Goal: Obtain resource: Download file/media

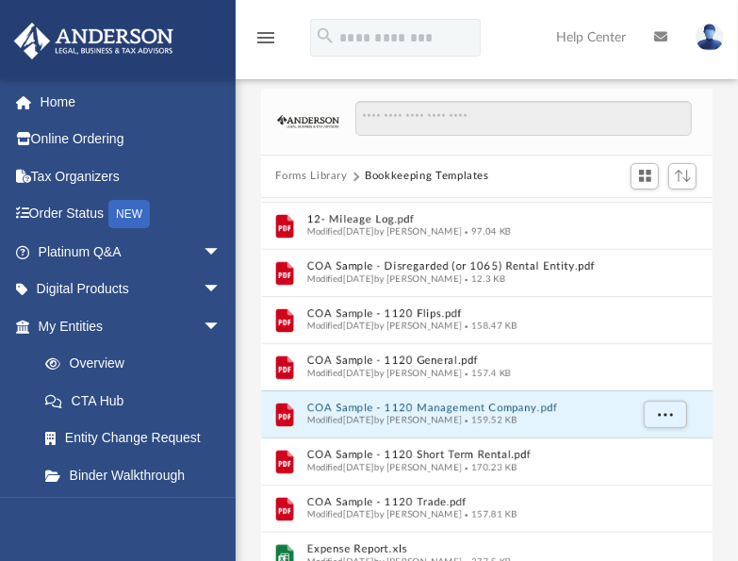
scroll to position [90, 0]
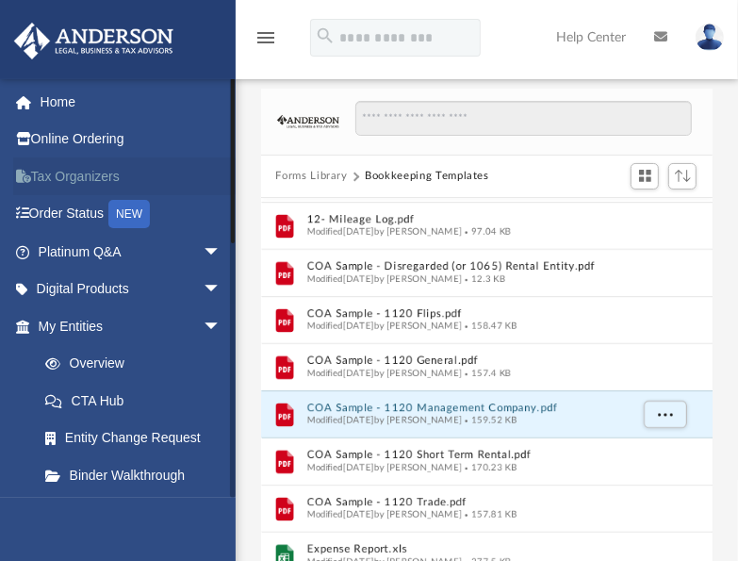
click at [112, 173] on link "Tax Organizers" at bounding box center [131, 176] width 237 height 38
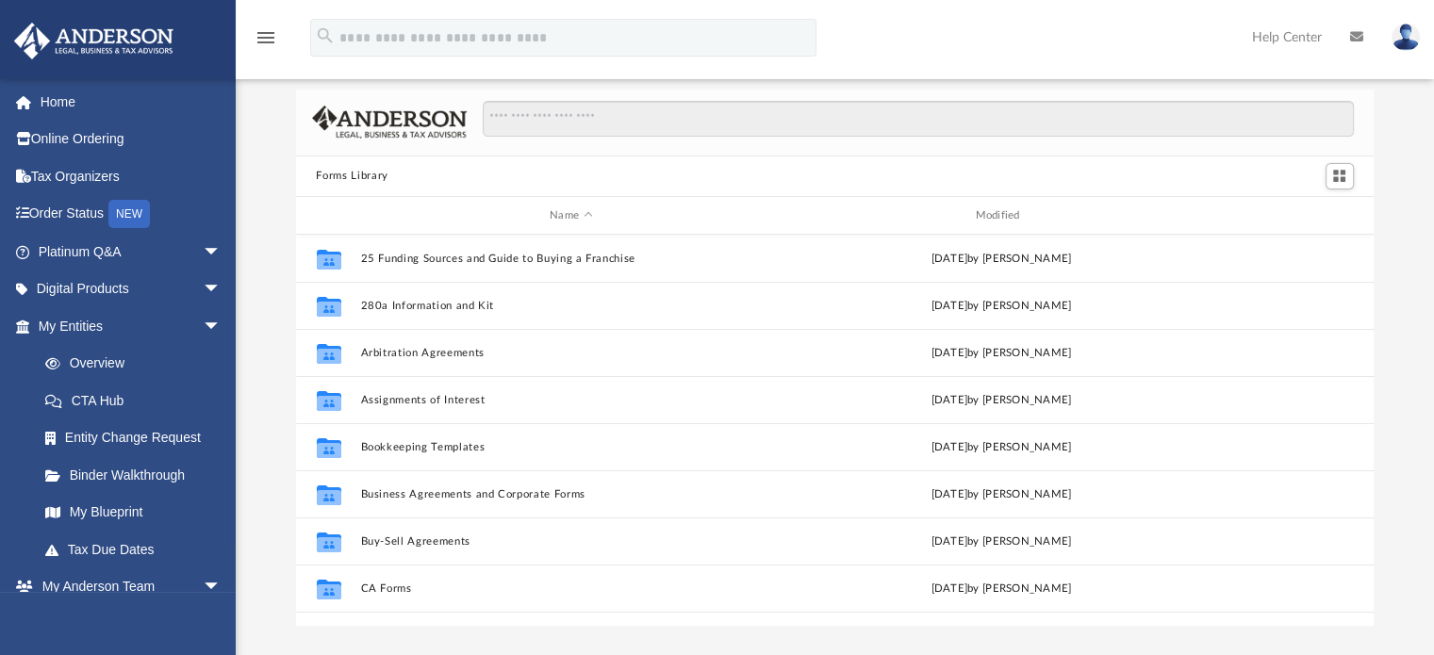
scroll to position [414, 1063]
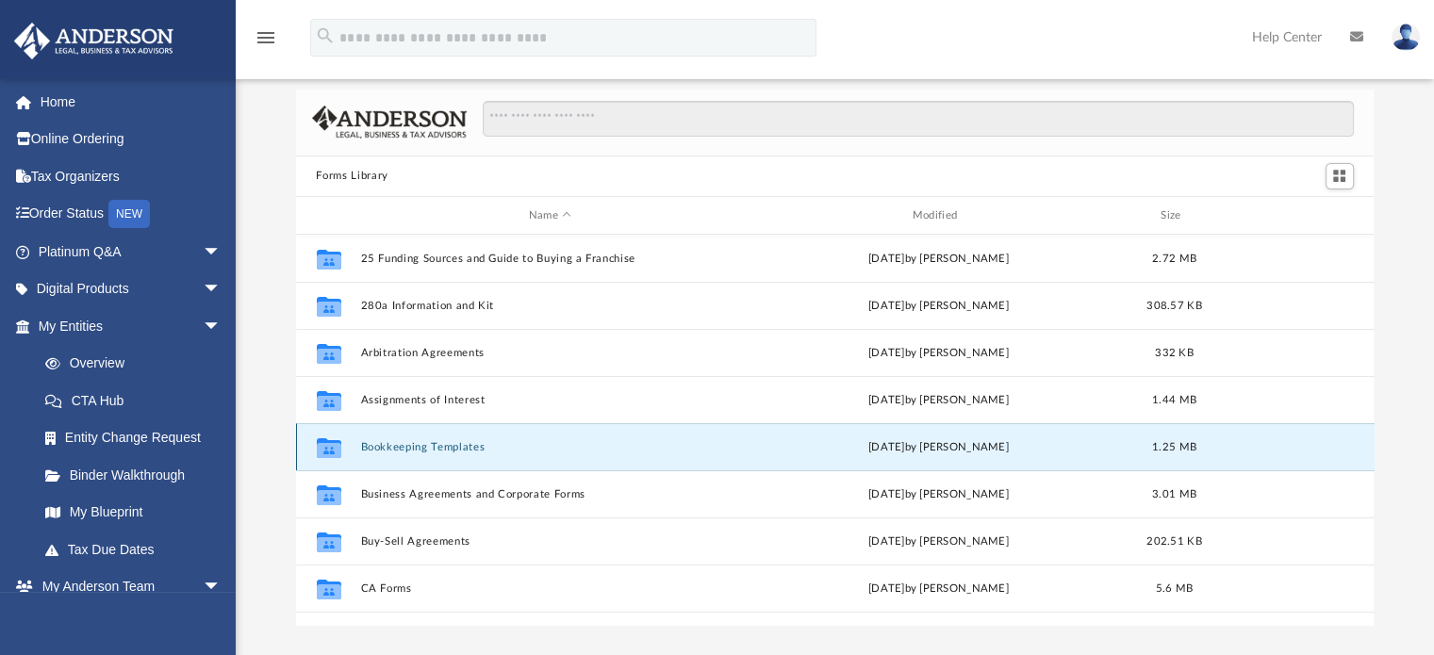
click at [393, 446] on button "Bookkeeping Templates" at bounding box center [550, 447] width 380 height 12
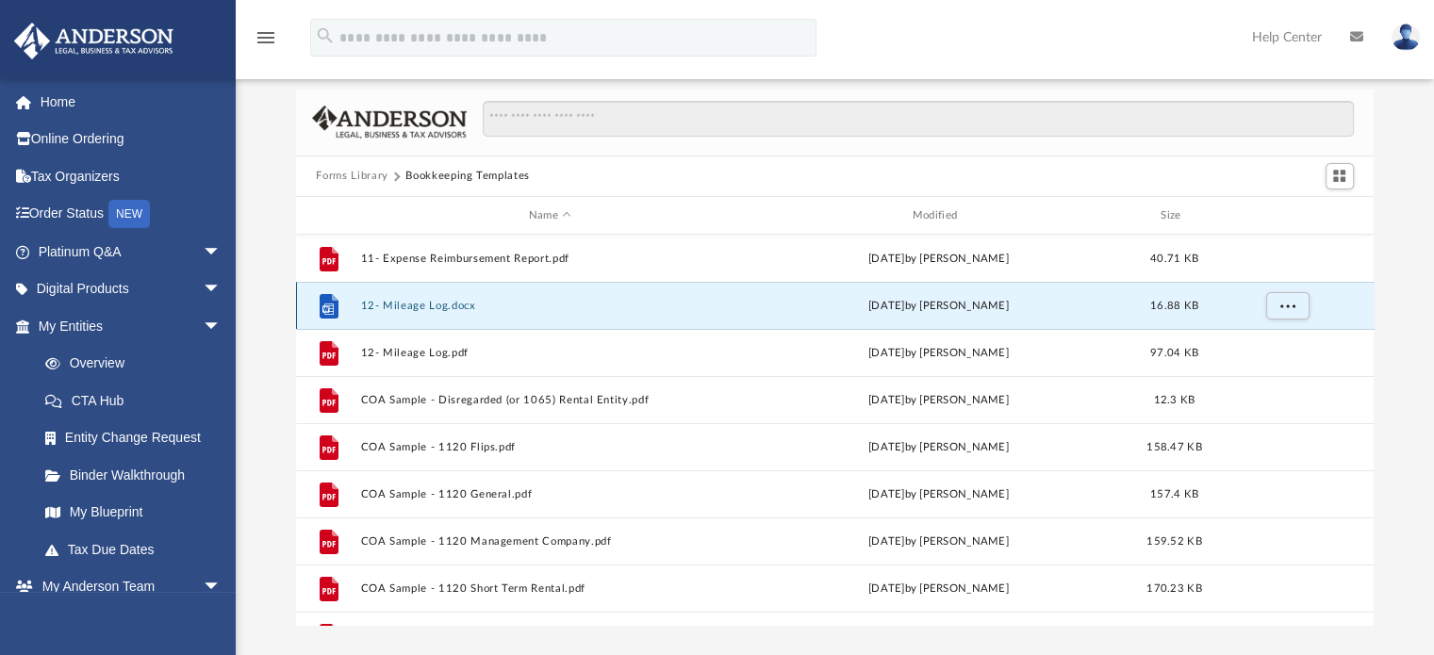
click at [424, 305] on button "12- Mileage Log.docx" at bounding box center [550, 306] width 380 height 12
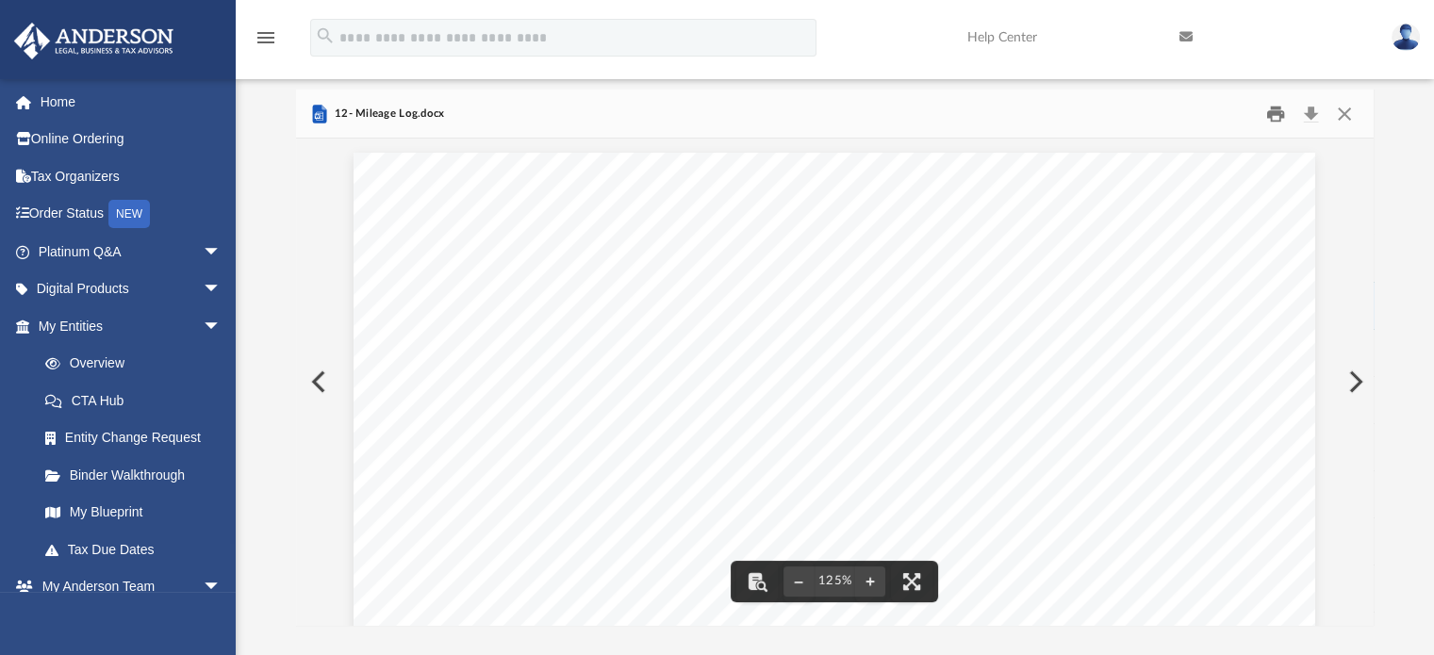
click at [811, 112] on button "Print" at bounding box center [1276, 113] width 38 height 29
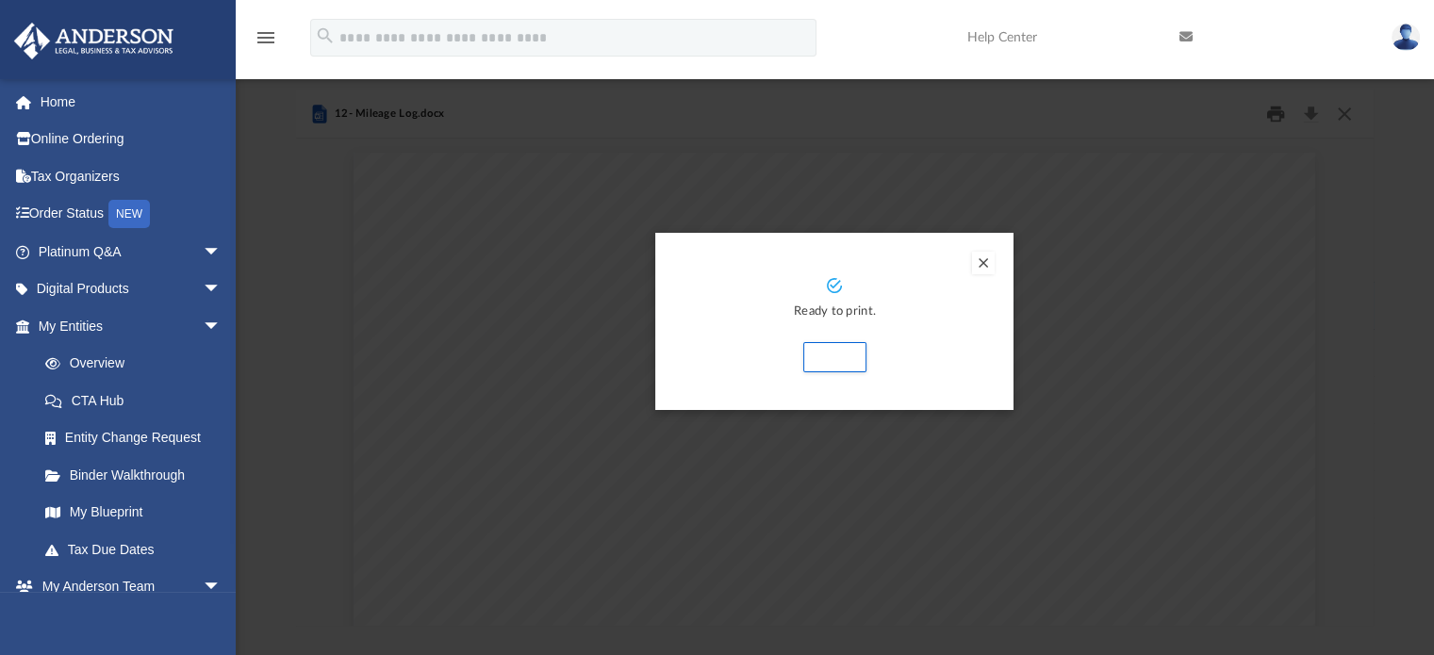
click at [811, 112] on div "Preview" at bounding box center [717, 327] width 1434 height 655
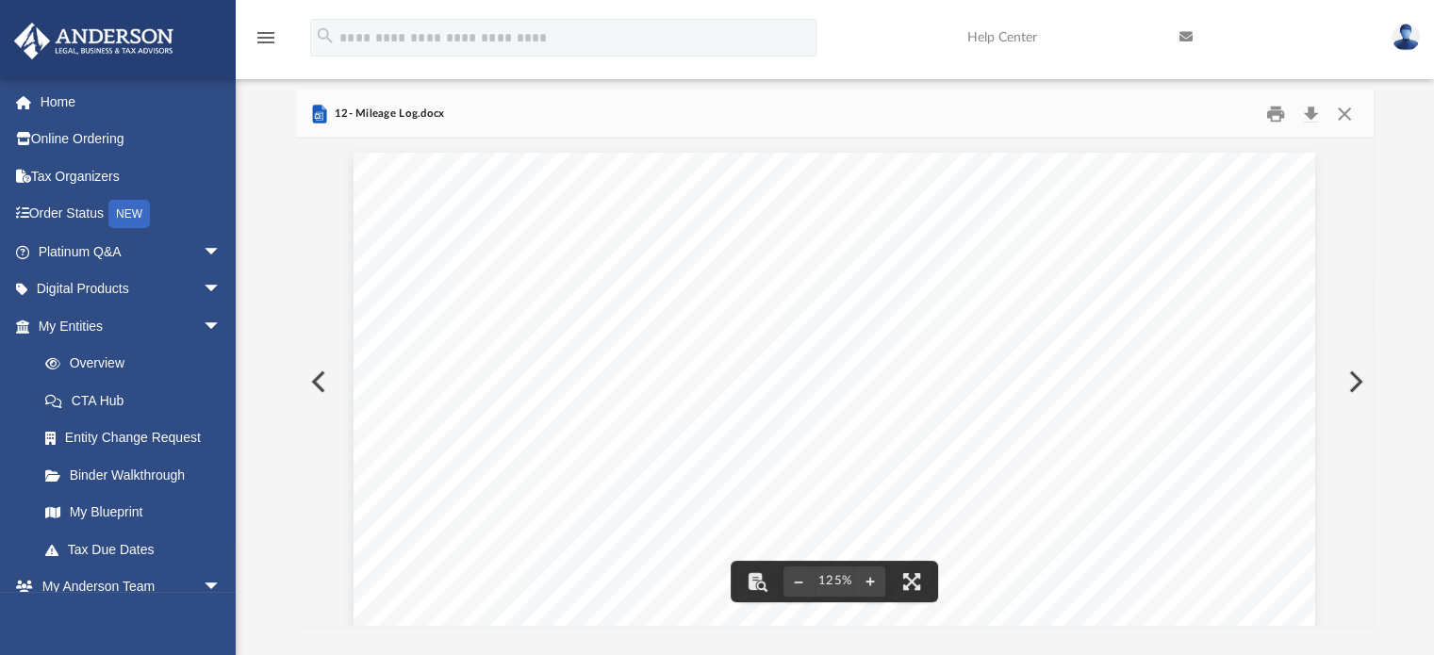
click at [811, 112] on button "Download" at bounding box center [1311, 113] width 34 height 29
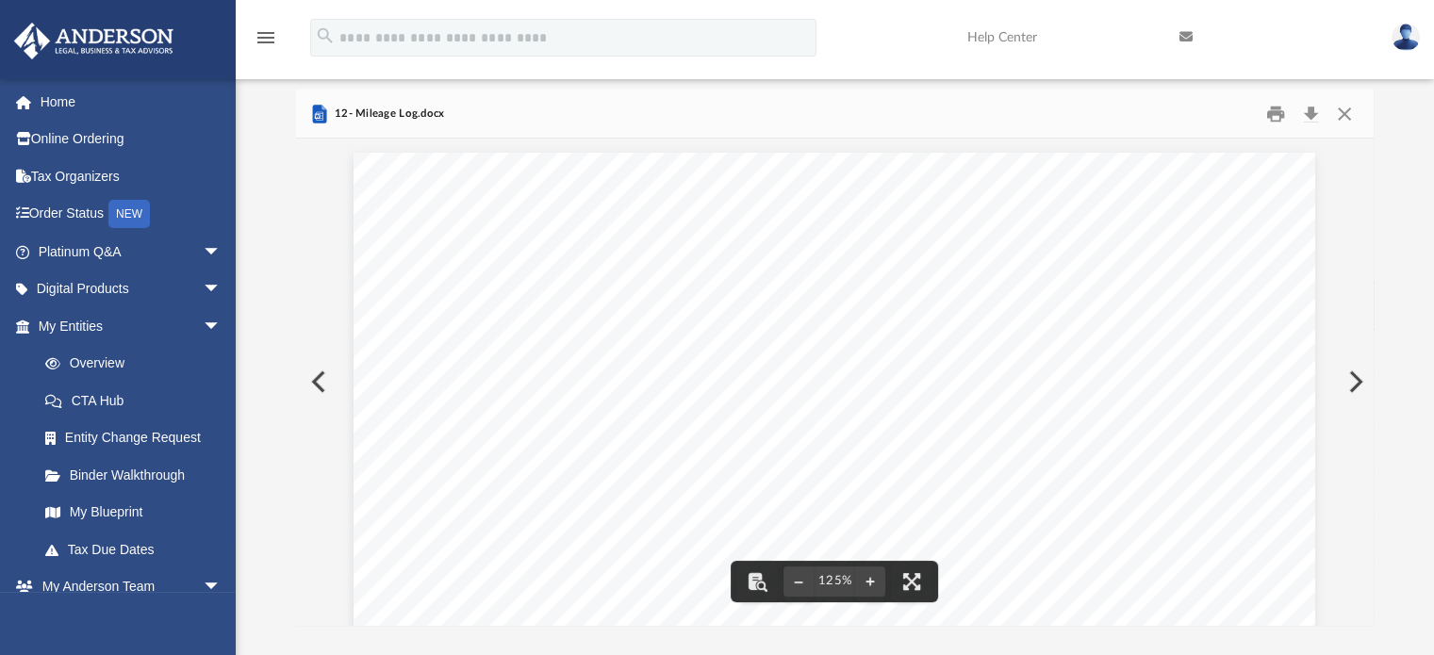
click at [320, 377] on button "Preview" at bounding box center [316, 381] width 41 height 53
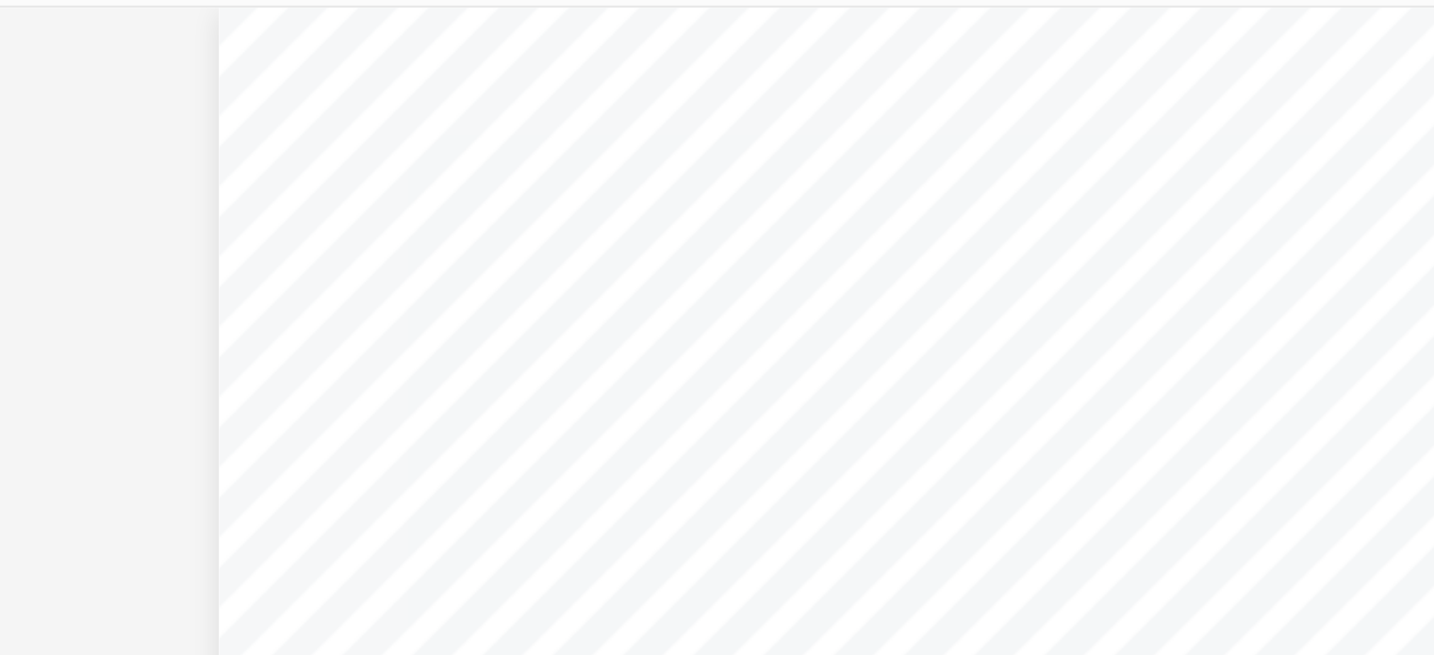
scroll to position [62, 0]
click at [773, 220] on div "PURPOSE: EMPLOYEE Name: Please attach all Invoices to this Statement. Date Desc…" at bounding box center [834, 344] width 623 height 482
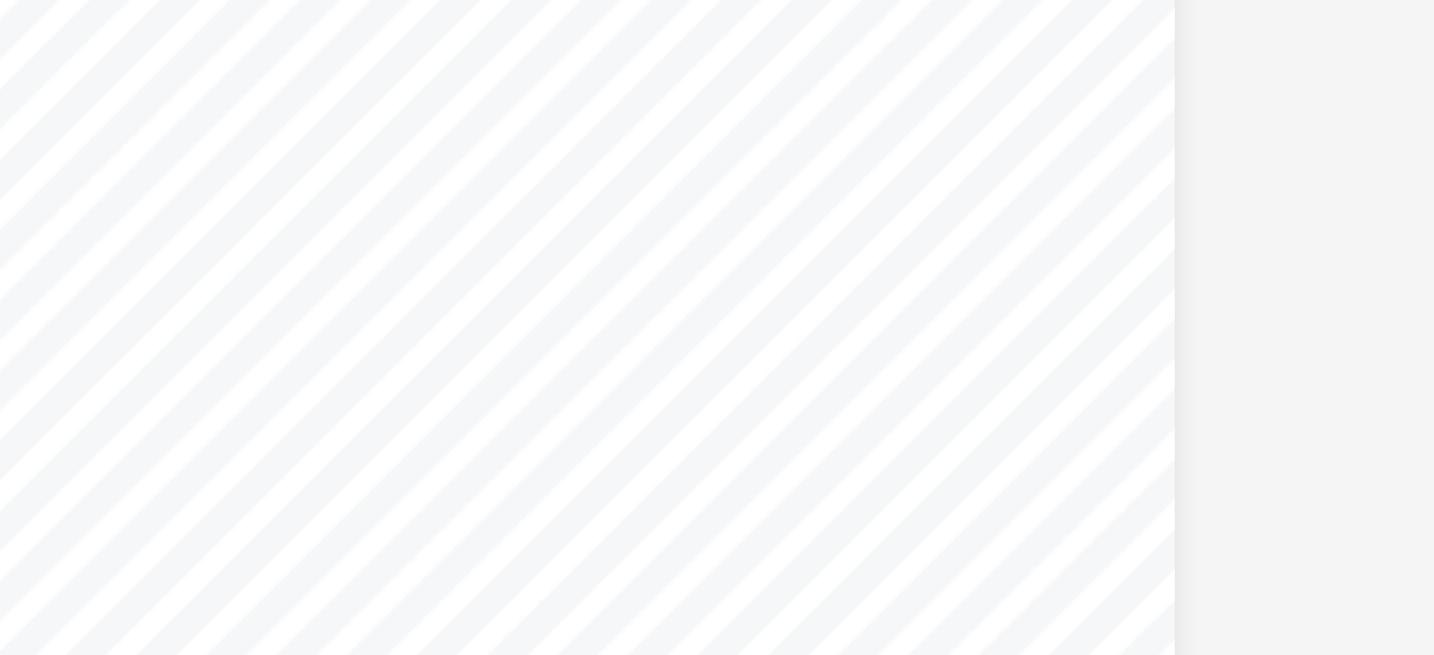
scroll to position [4, 0]
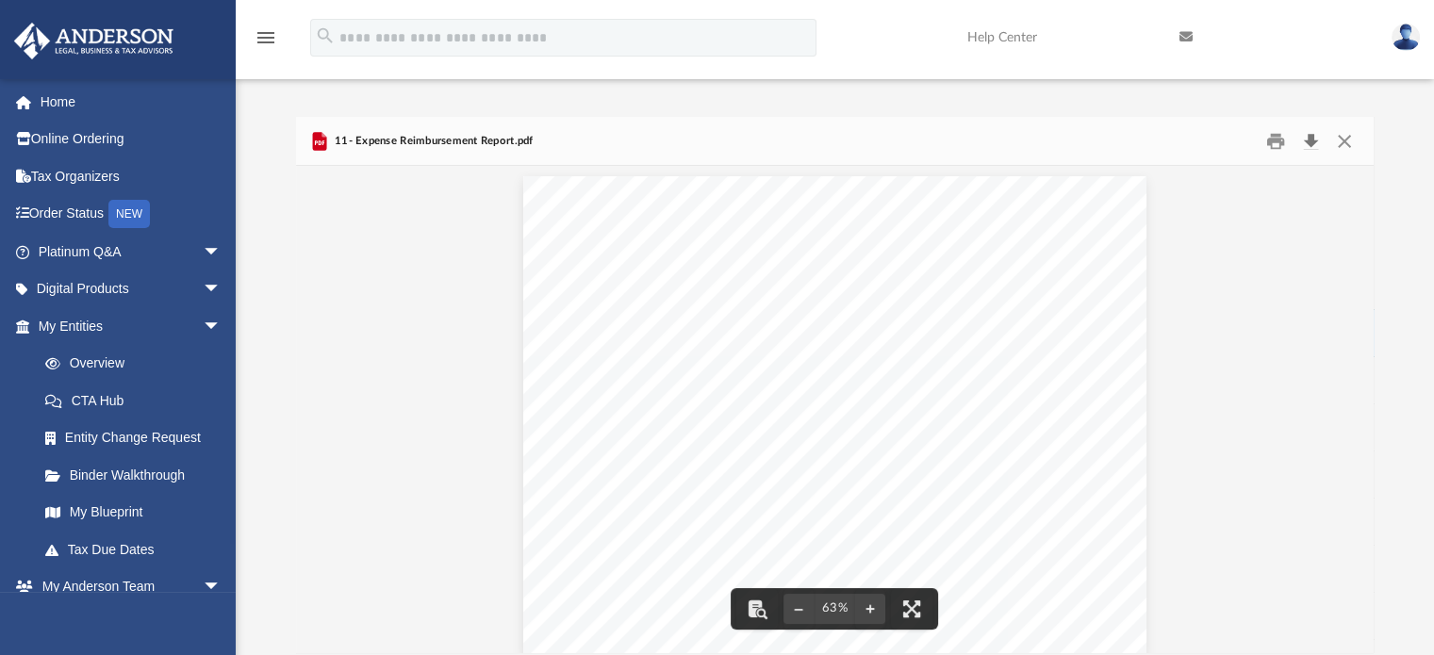
click at [811, 143] on button "Download" at bounding box center [1311, 140] width 34 height 29
click at [811, 143] on button "Print" at bounding box center [1276, 140] width 38 height 29
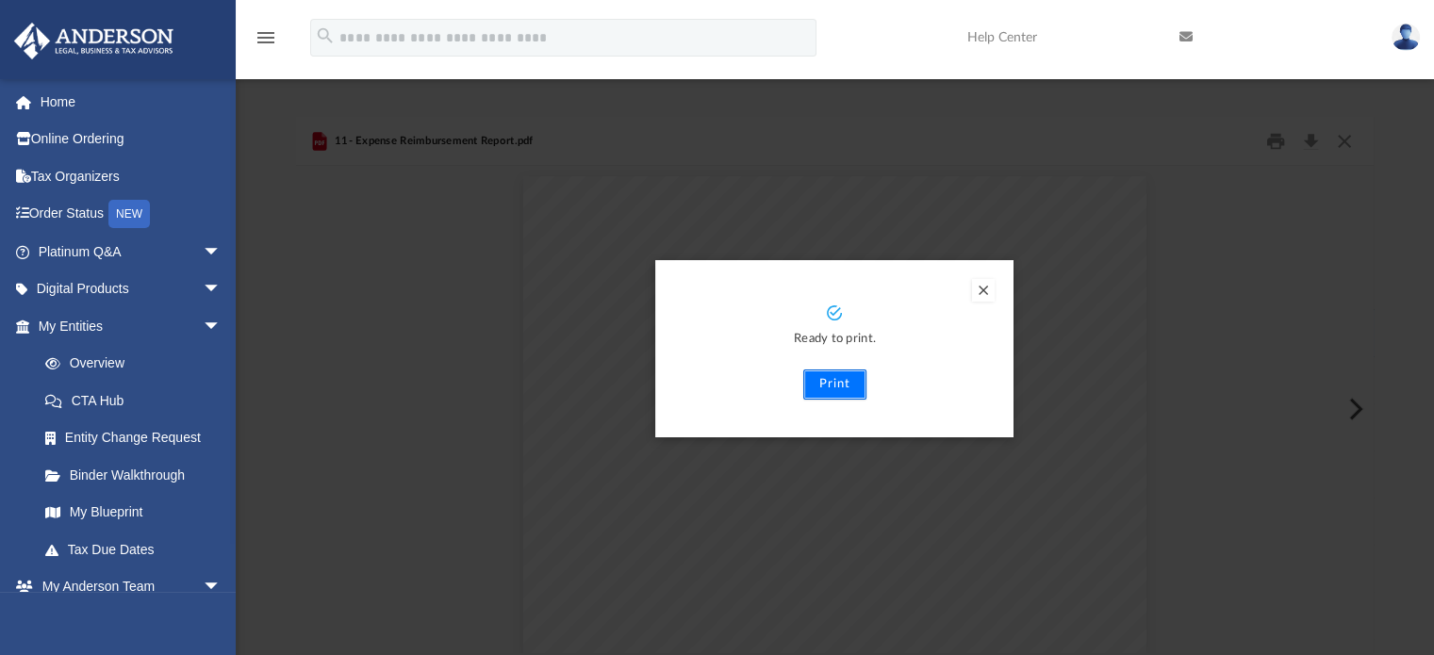
click at [811, 388] on button "Print" at bounding box center [834, 385] width 63 height 30
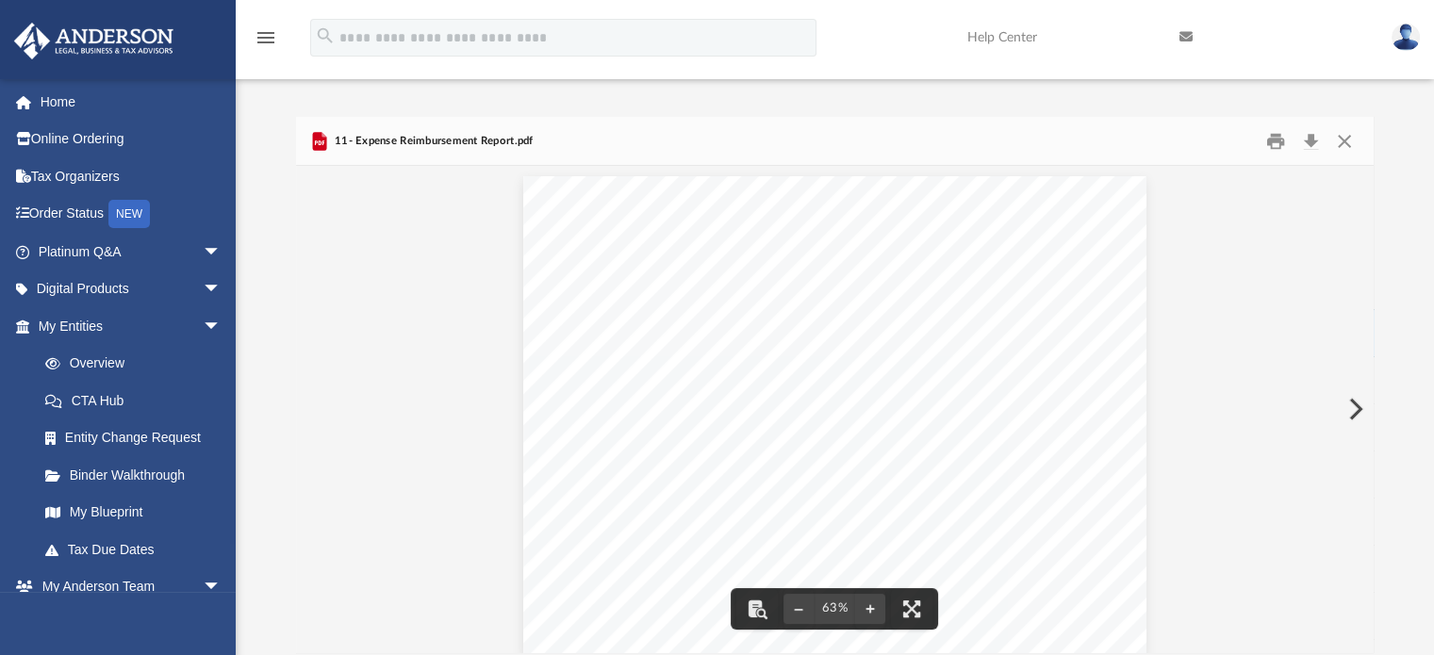
click at [811, 406] on button "Preview" at bounding box center [1353, 409] width 41 height 53
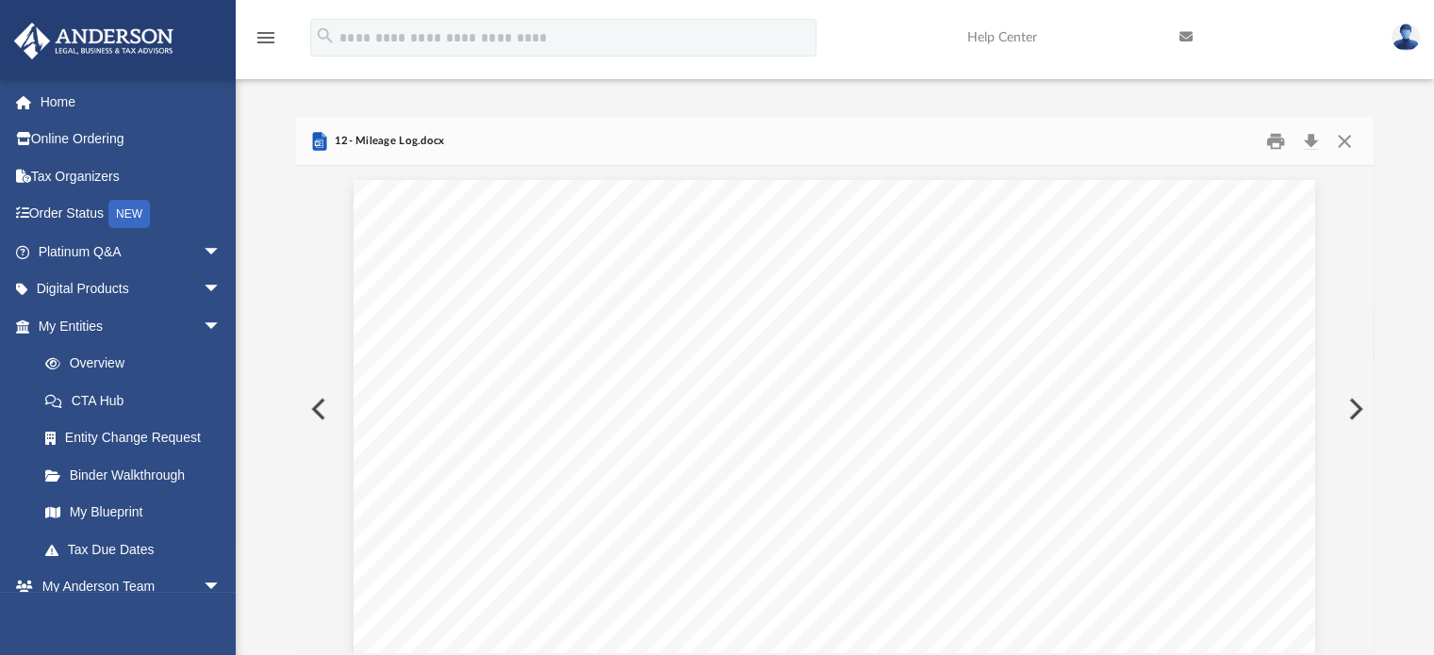
click at [811, 408] on button "Preview" at bounding box center [1353, 409] width 41 height 53
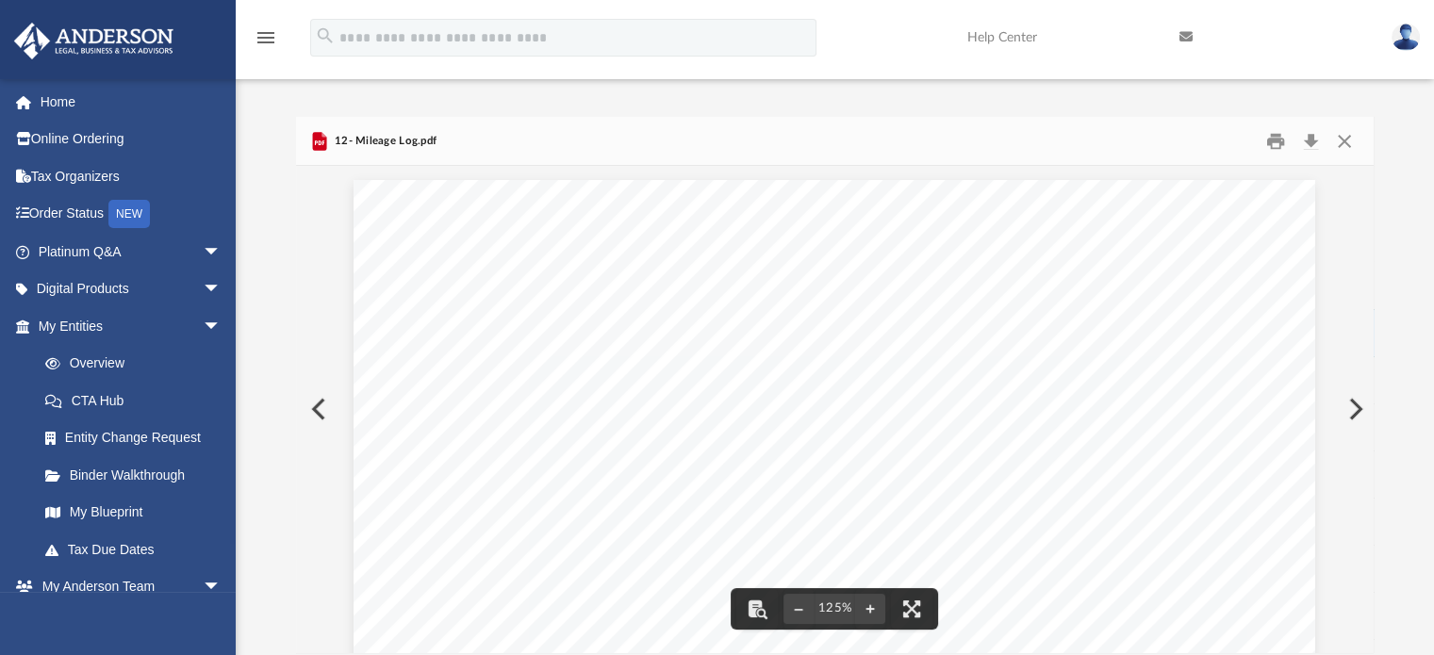
click at [307, 403] on button "Preview" at bounding box center [316, 409] width 41 height 53
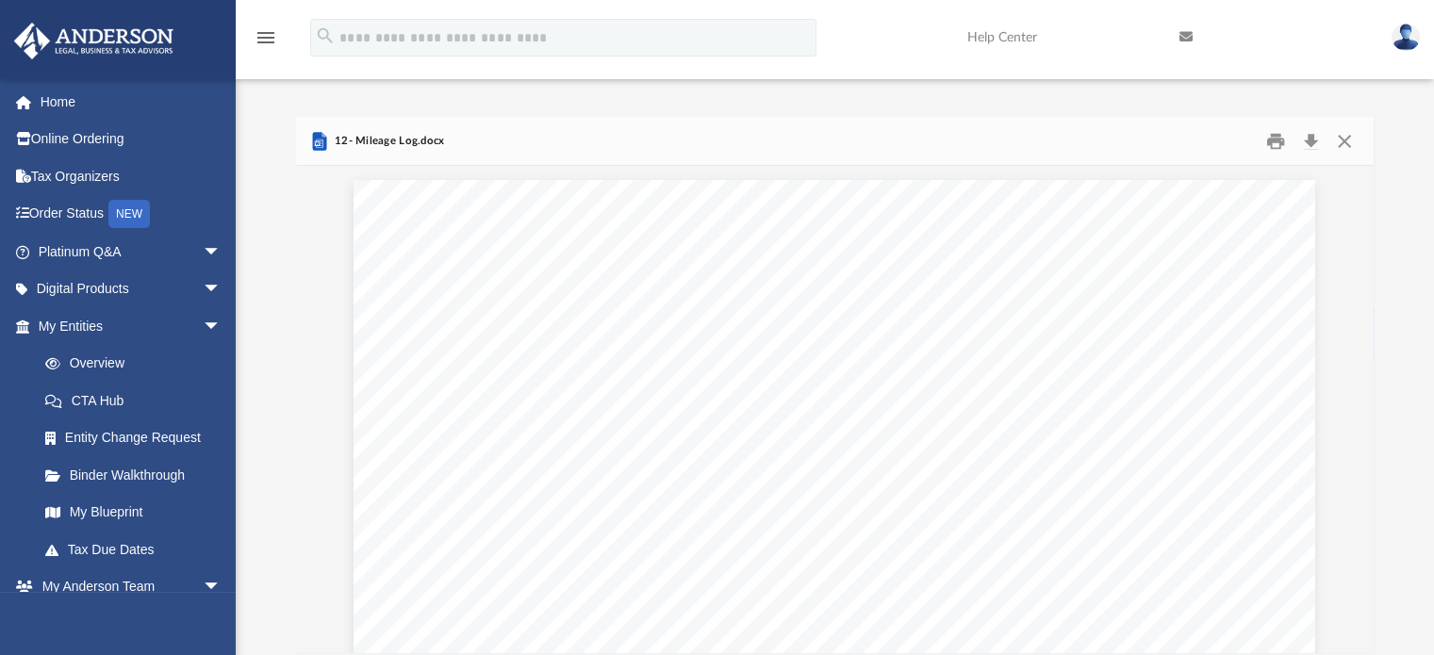
click at [811, 257] on div "Forms Library Bookkeeping Templates Name Modified Size File 11- Expense Reimbur…" at bounding box center [835, 385] width 1198 height 536
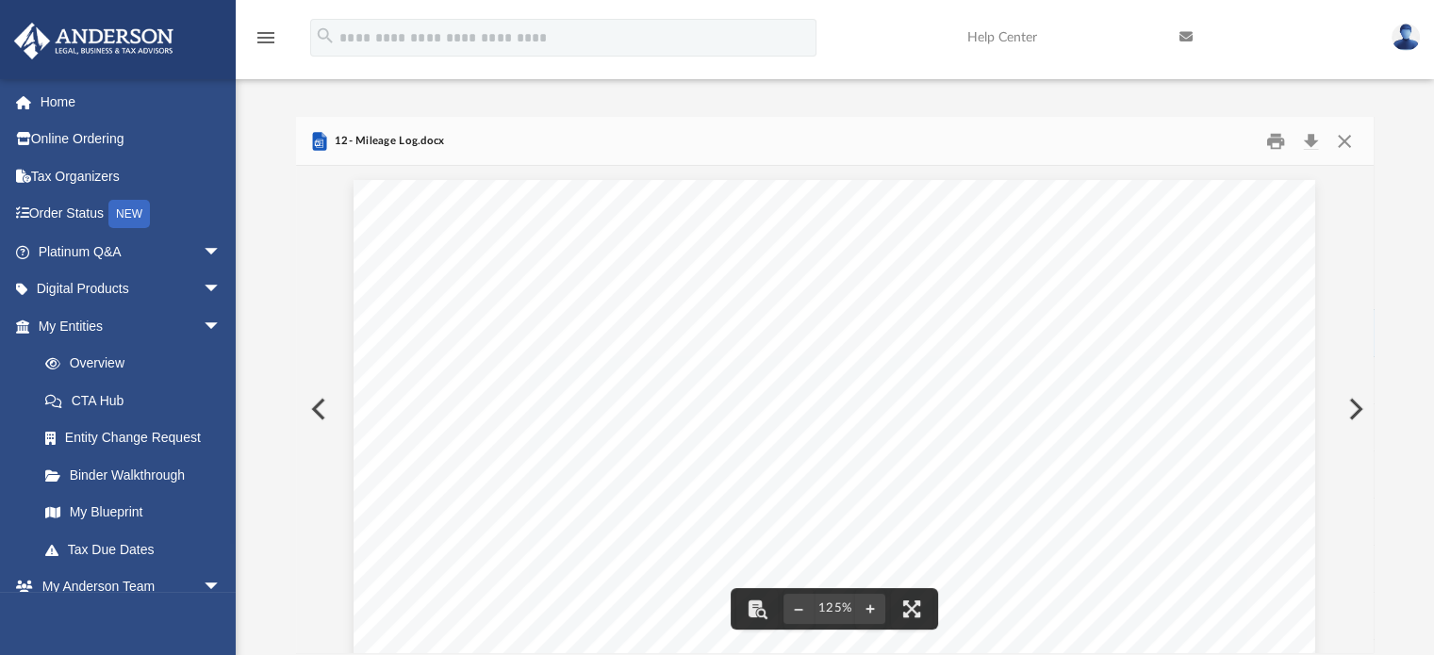
click at [811, 423] on button "Preview" at bounding box center [1353, 409] width 41 height 53
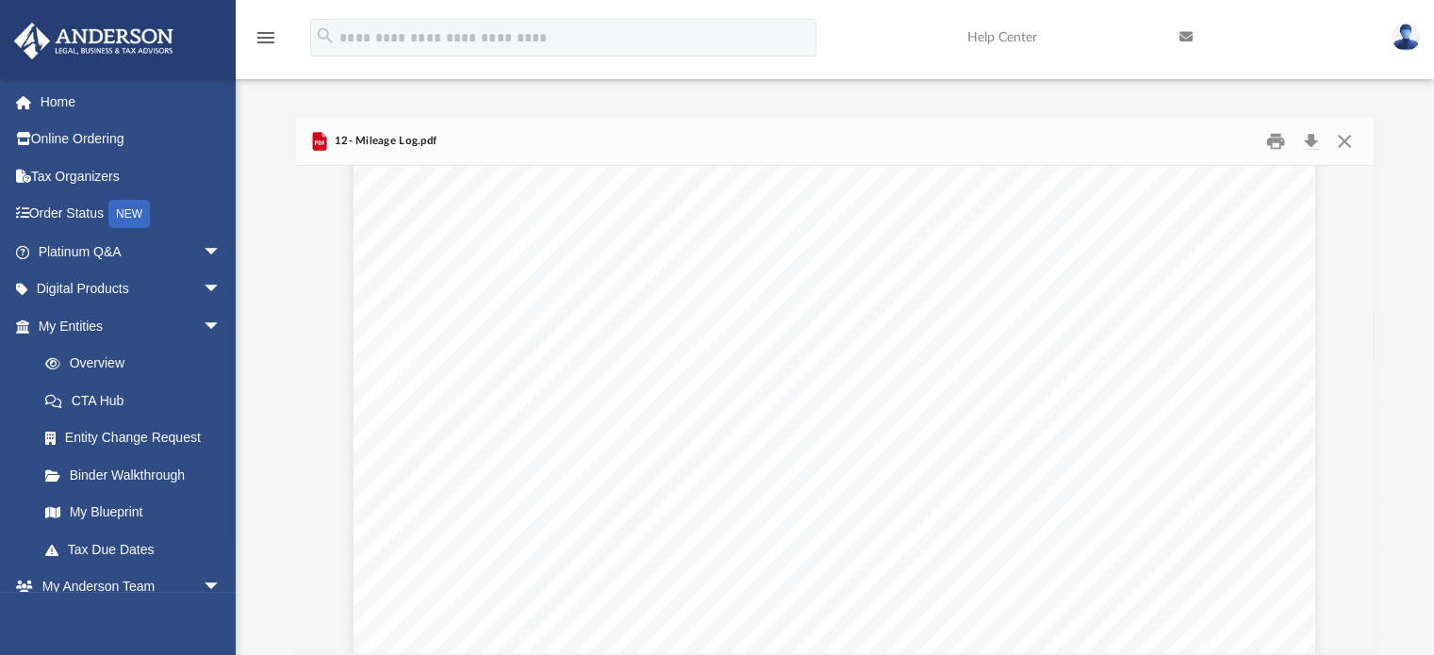
scroll to position [0, 0]
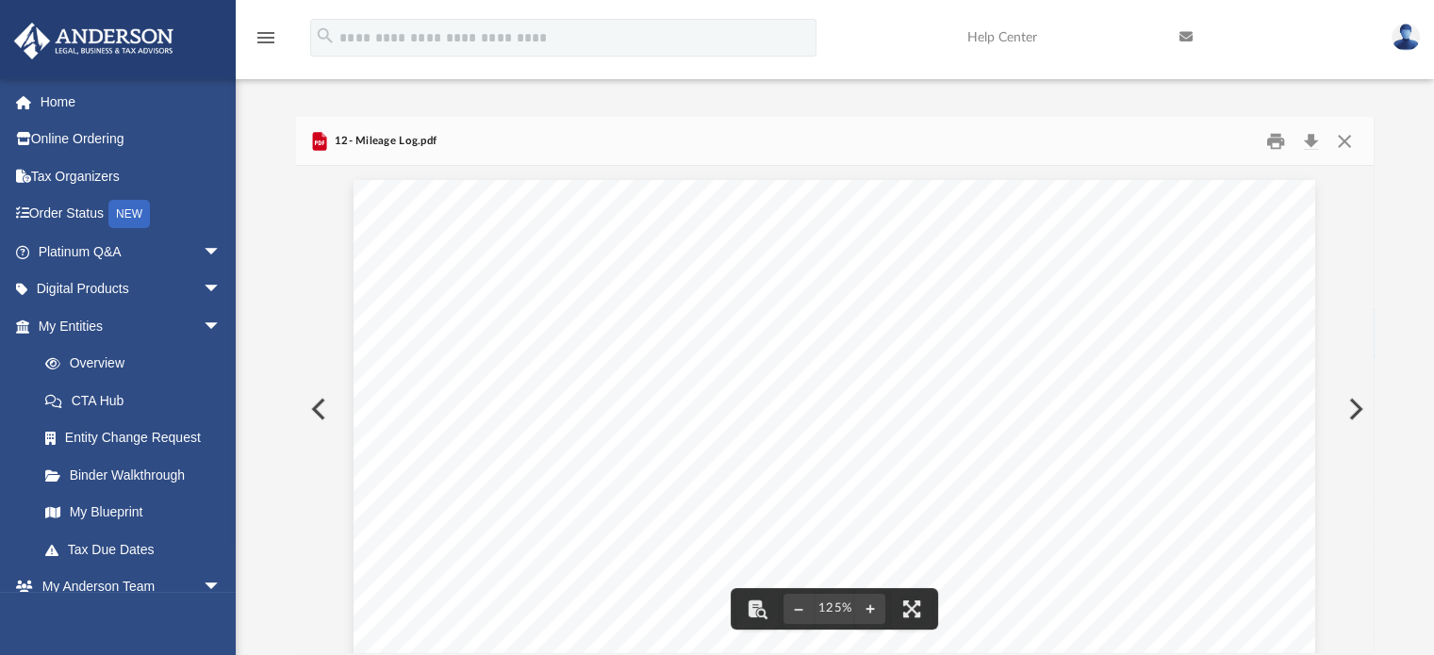
click at [319, 412] on button "Preview" at bounding box center [316, 409] width 41 height 53
click at [811, 403] on button "Preview" at bounding box center [1353, 409] width 41 height 53
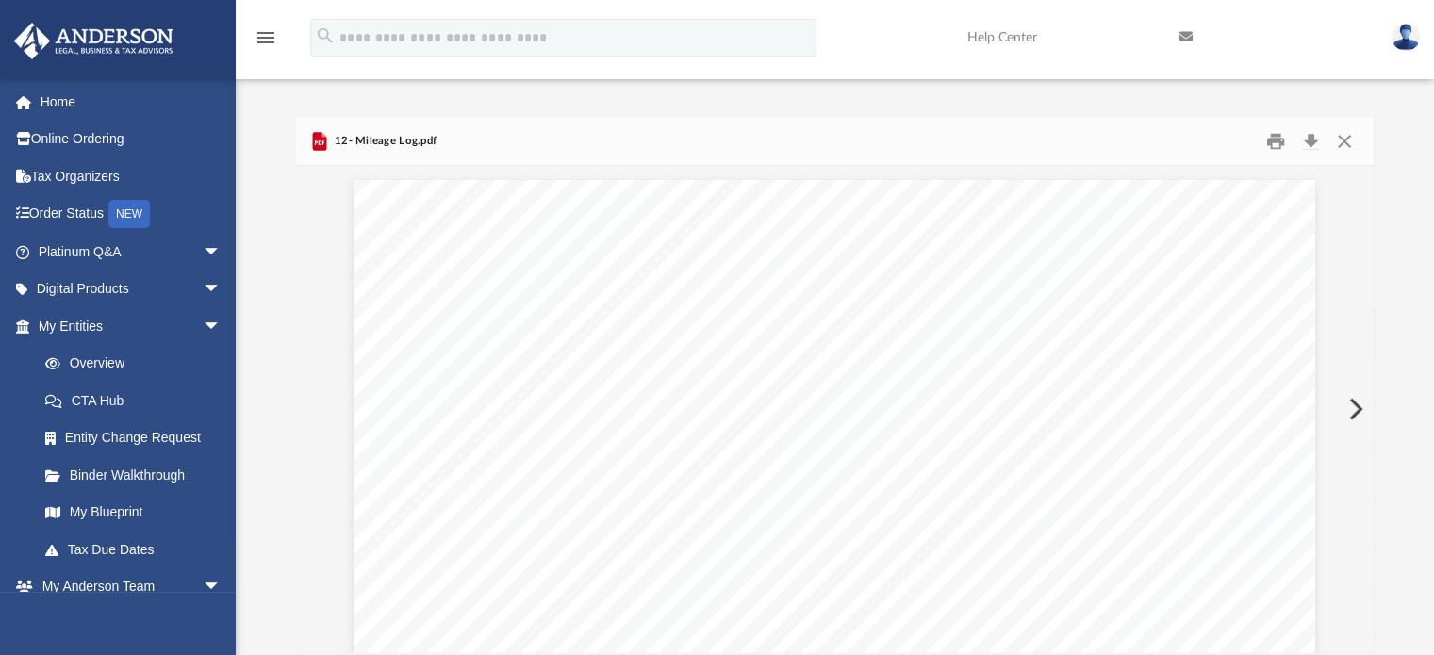
click at [811, 403] on button "Preview" at bounding box center [1353, 409] width 41 height 53
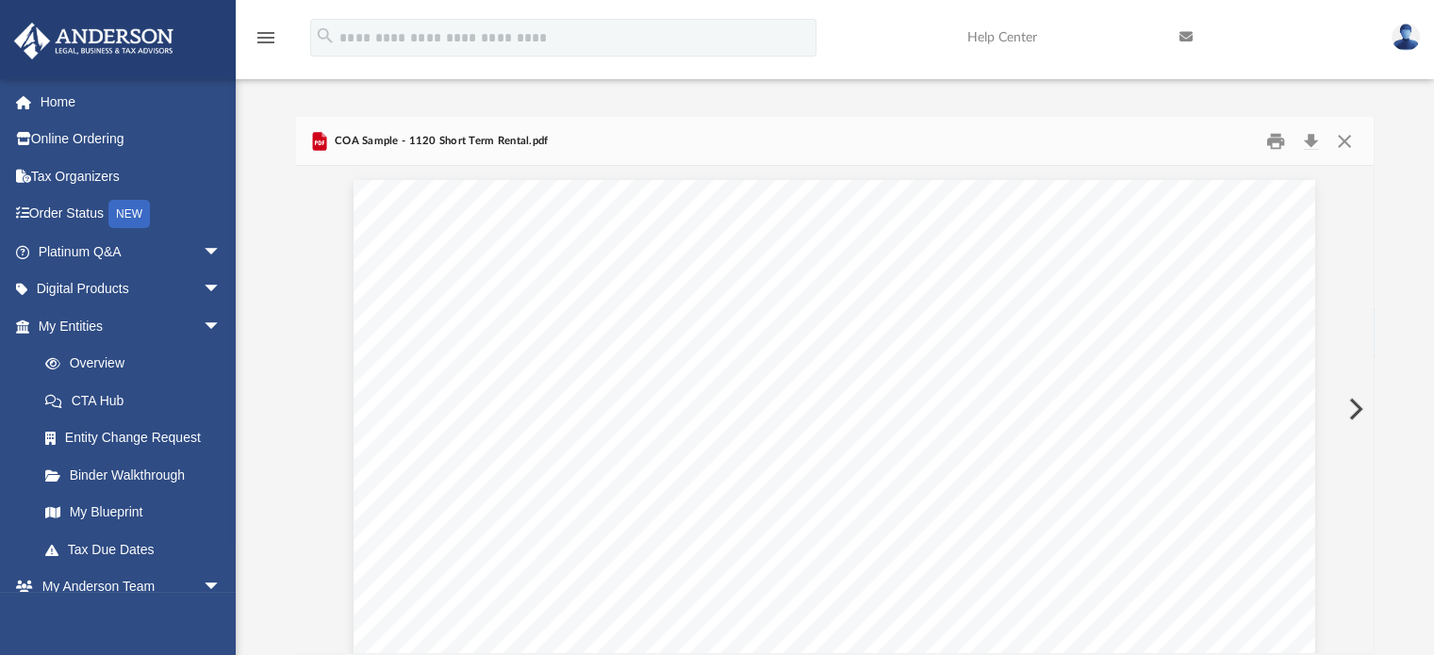
click at [811, 403] on button "Preview" at bounding box center [1353, 409] width 41 height 53
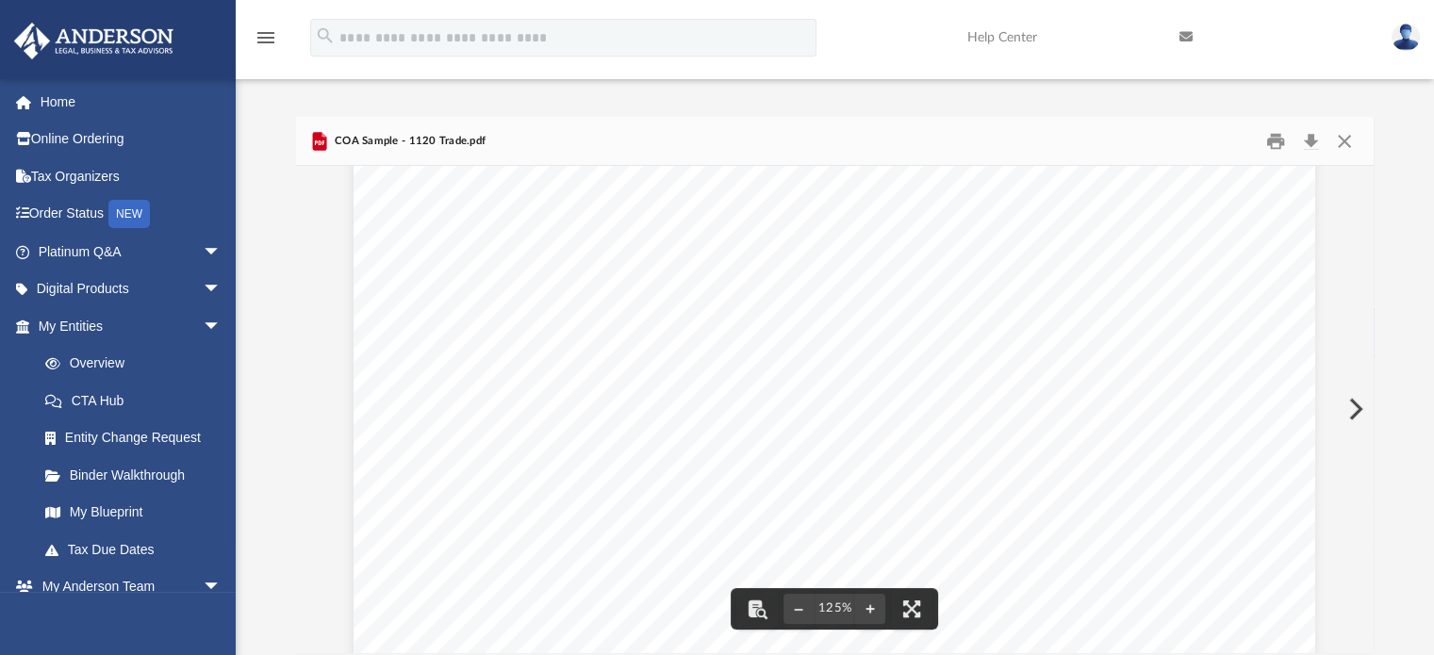
scroll to position [573, 0]
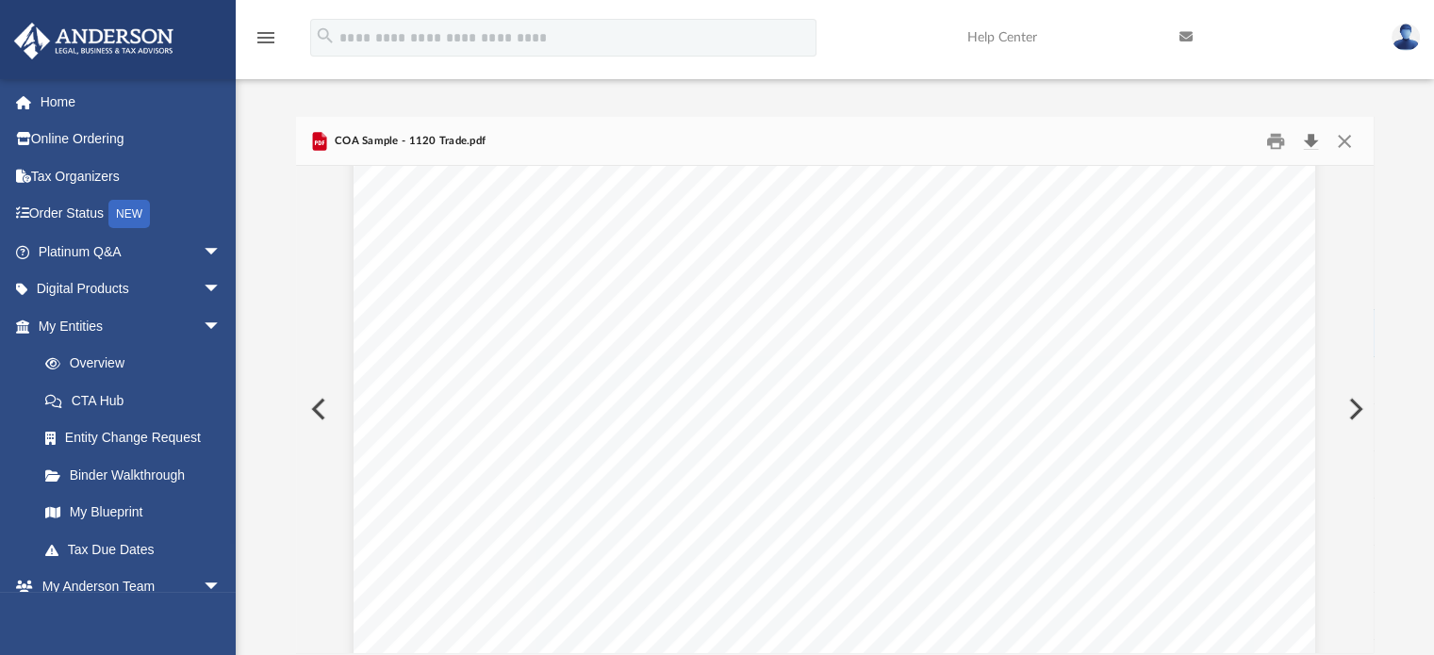
click at [811, 142] on button "Download" at bounding box center [1311, 140] width 34 height 29
click at [811, 413] on button "Preview" at bounding box center [1353, 409] width 41 height 53
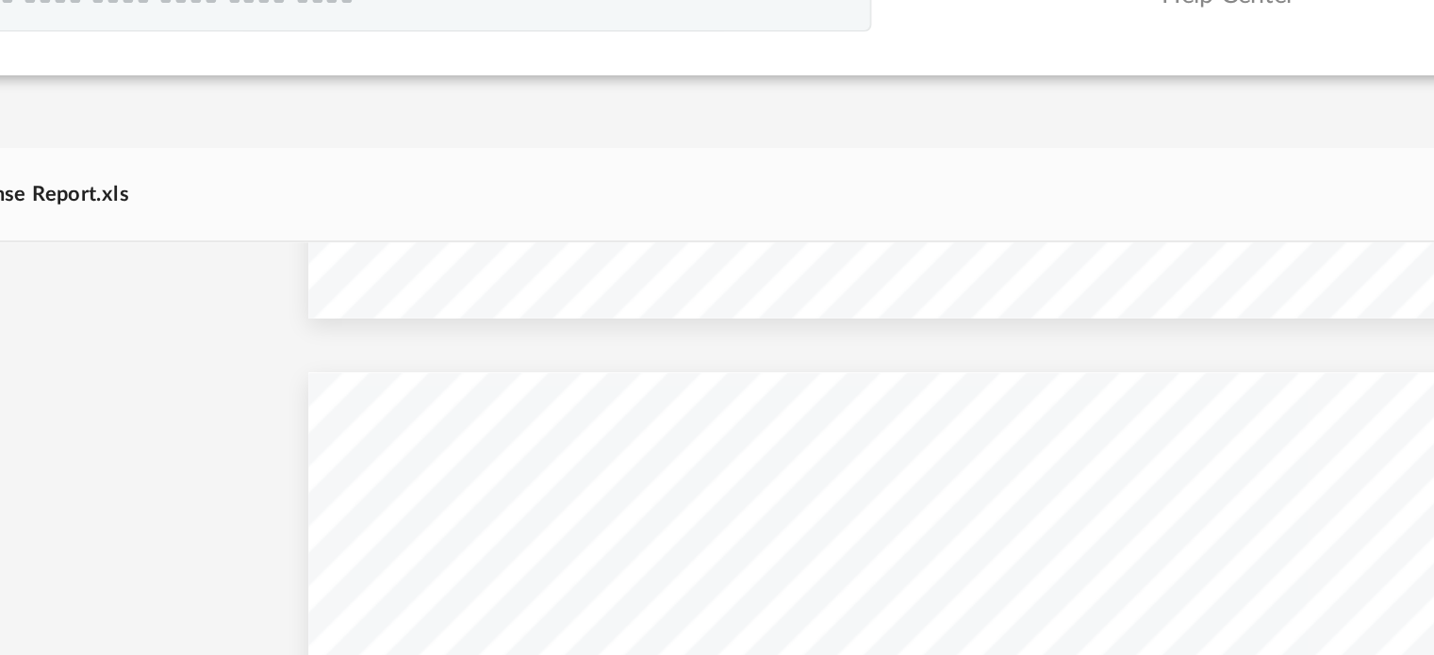
scroll to position [443, 0]
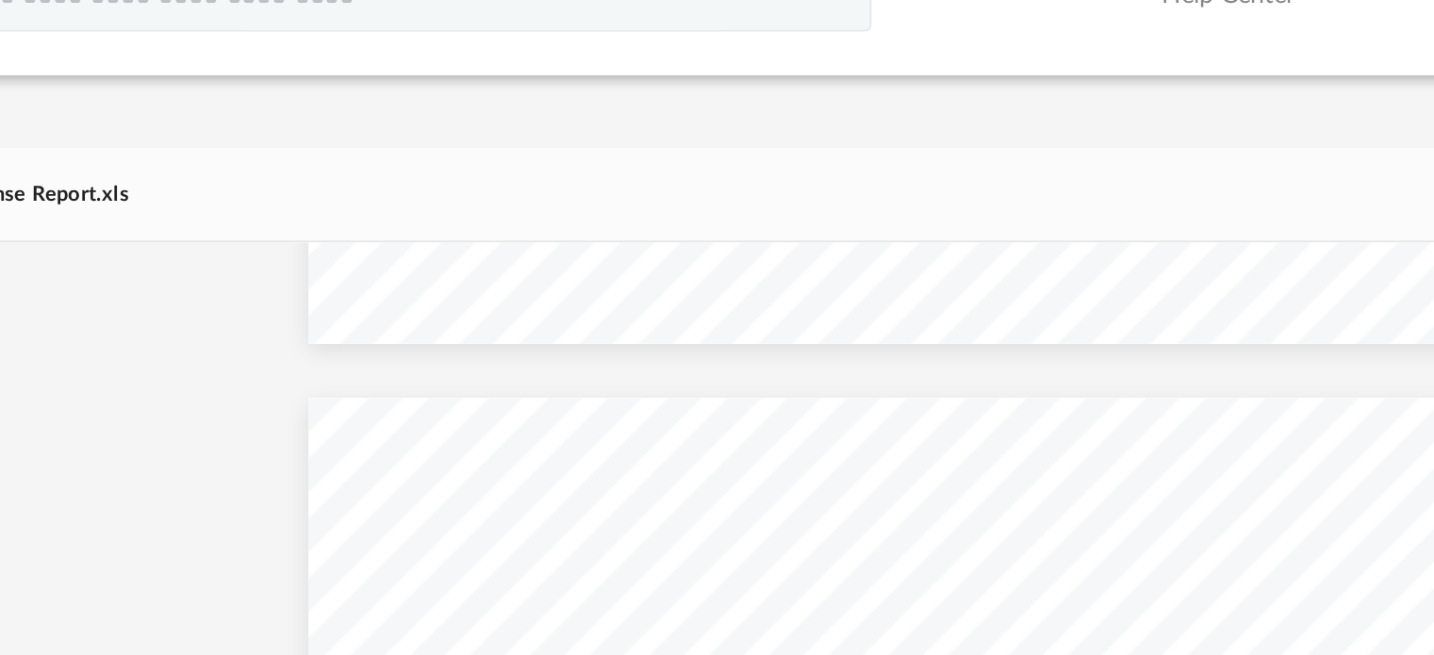
click at [811, 224] on div at bounding box center [835, 225] width 1078 height 2
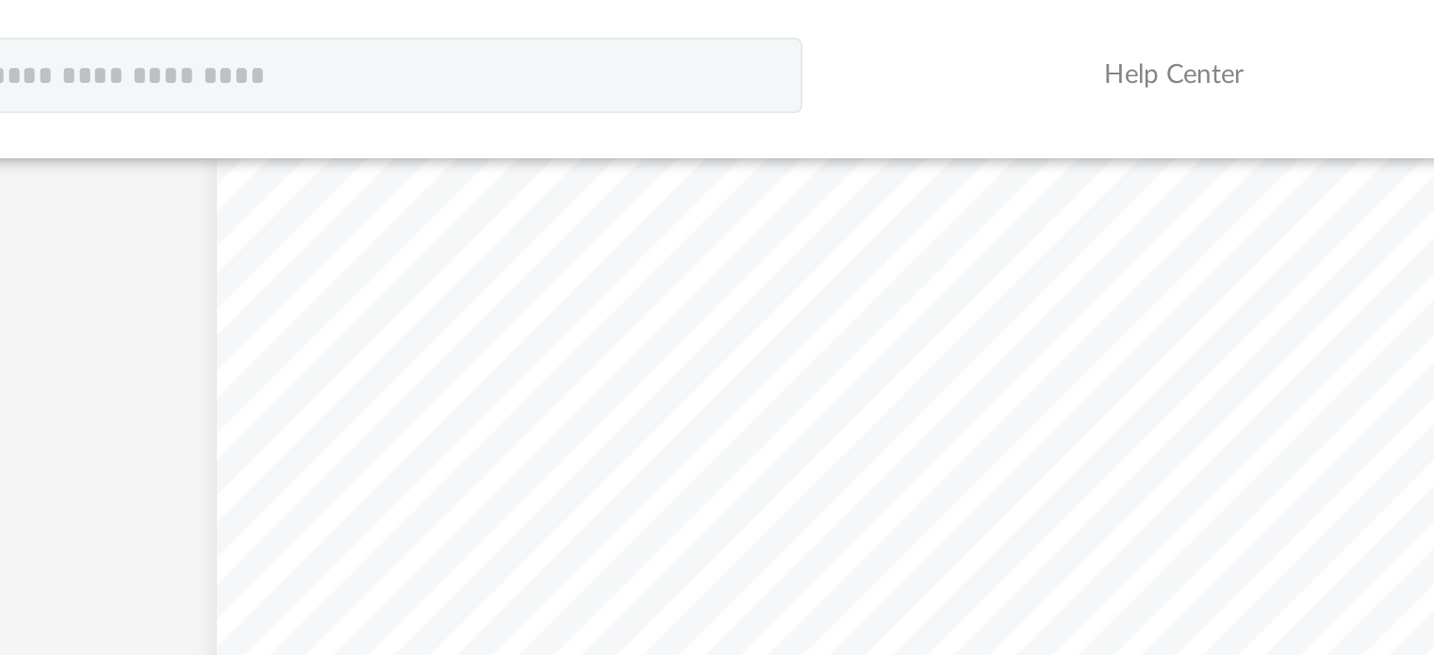
scroll to position [0, 0]
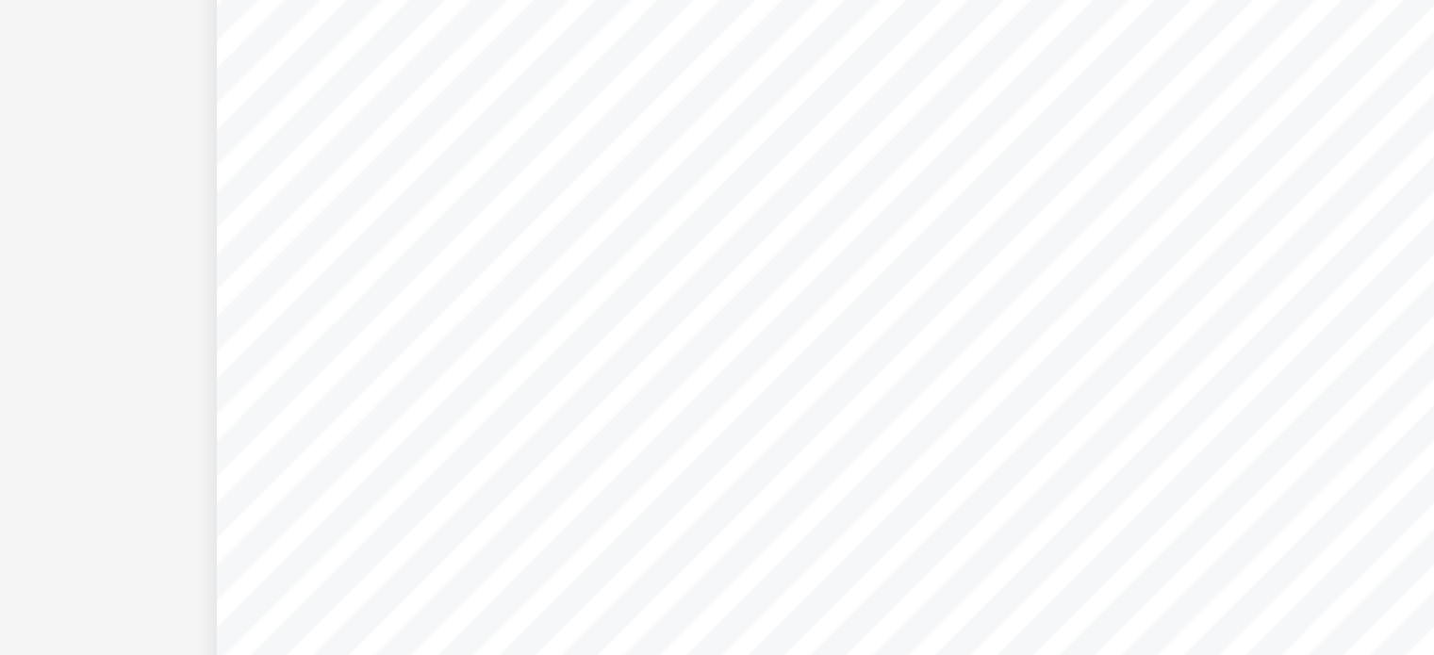
click at [811, 532] on div "BOSS Expense report Expense Reimbursement Report PURPOSE: Various EMPLOYEE Name…" at bounding box center [834, 421] width 623 height 482
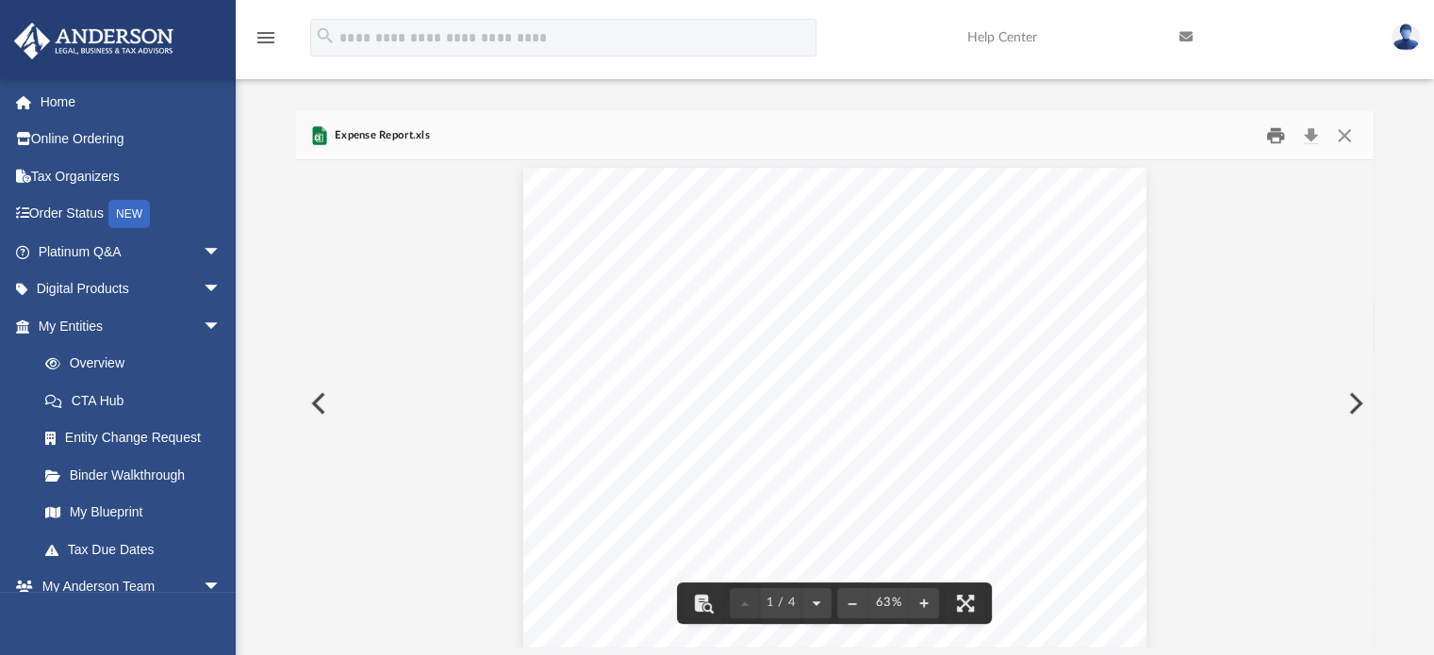
click at [811, 140] on button "Print" at bounding box center [1276, 135] width 38 height 29
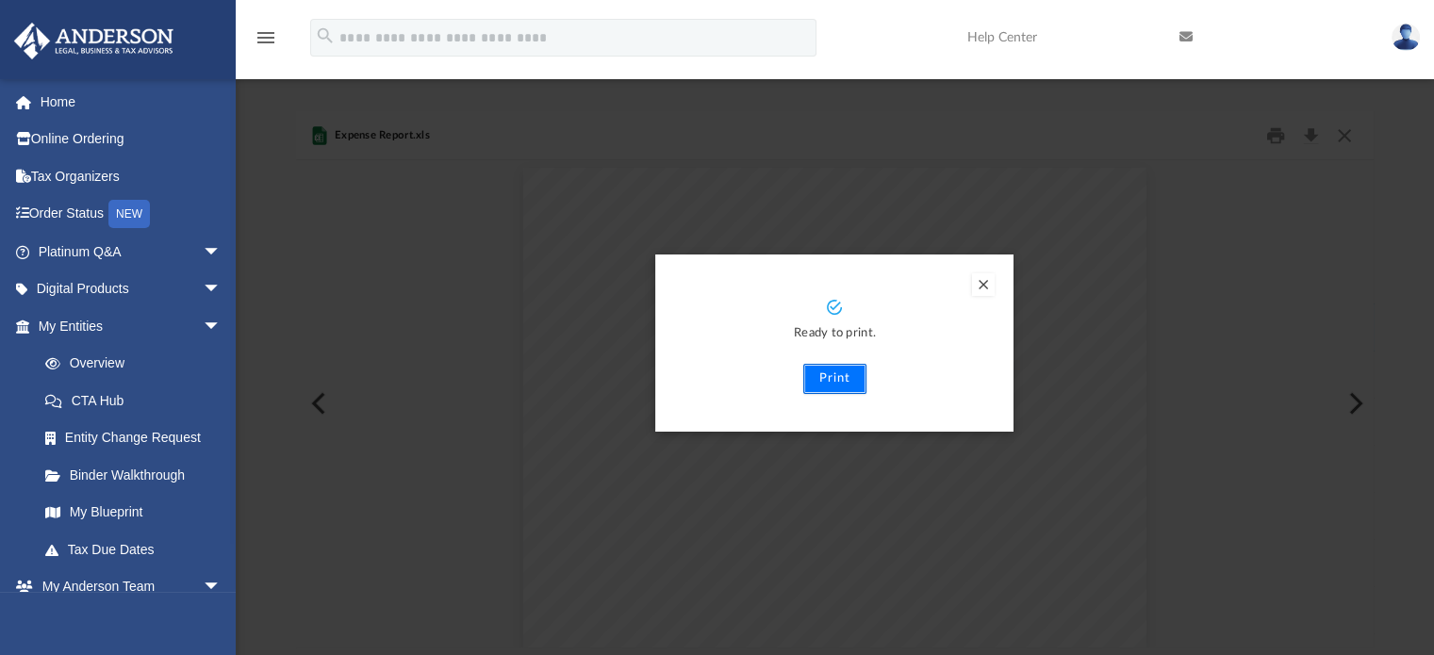
click at [811, 384] on button "Print" at bounding box center [834, 379] width 63 height 30
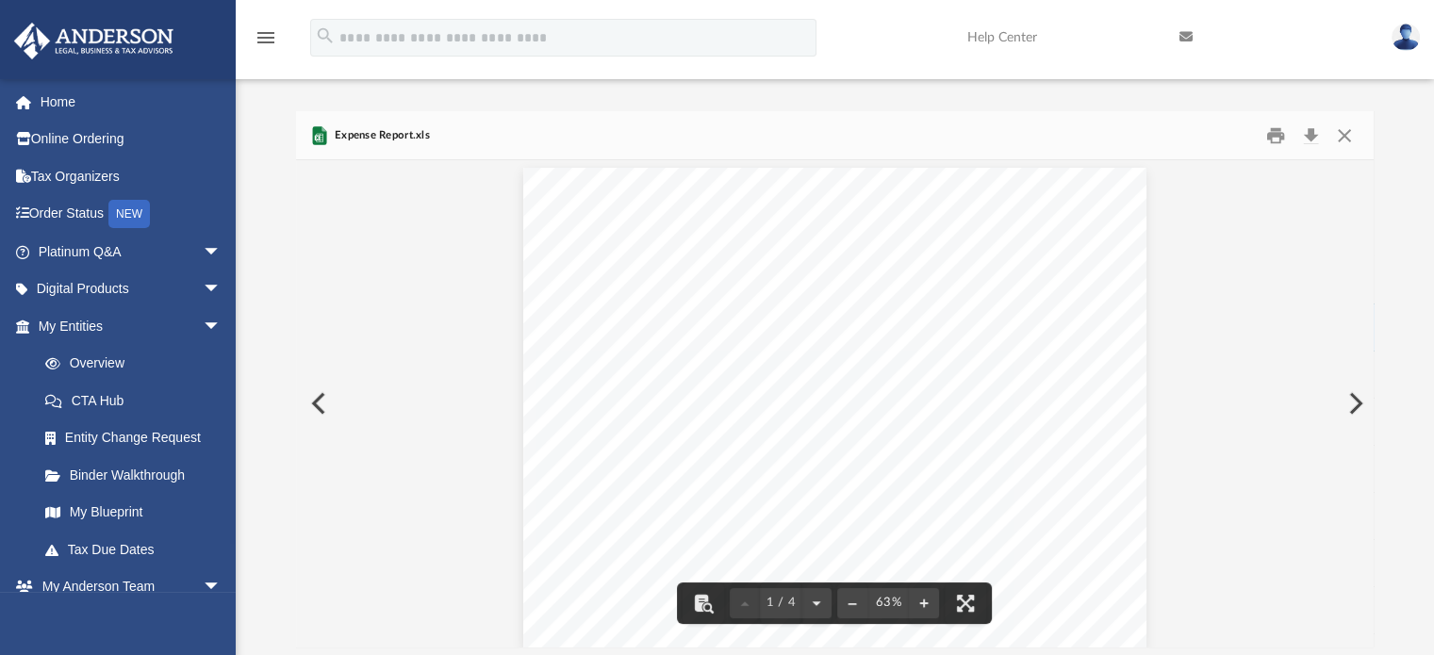
click at [811, 400] on button "Preview" at bounding box center [1353, 403] width 41 height 53
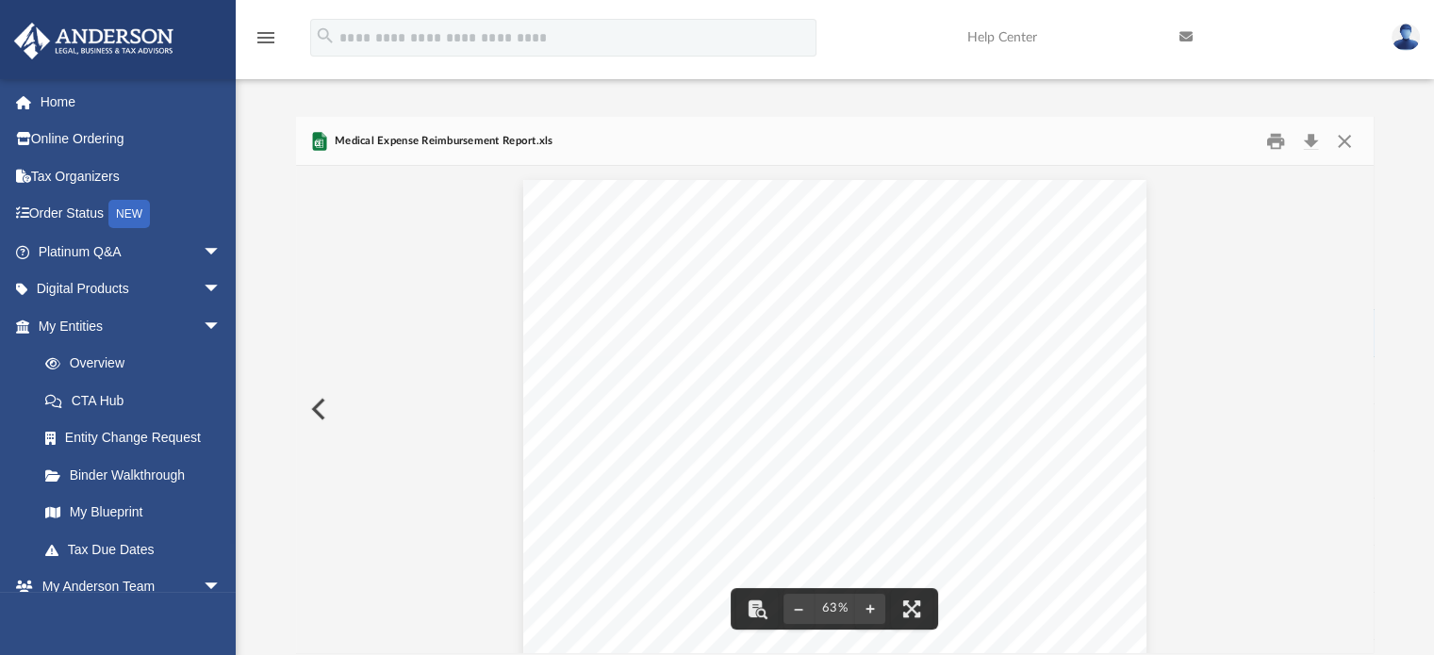
scroll to position [23, 0]
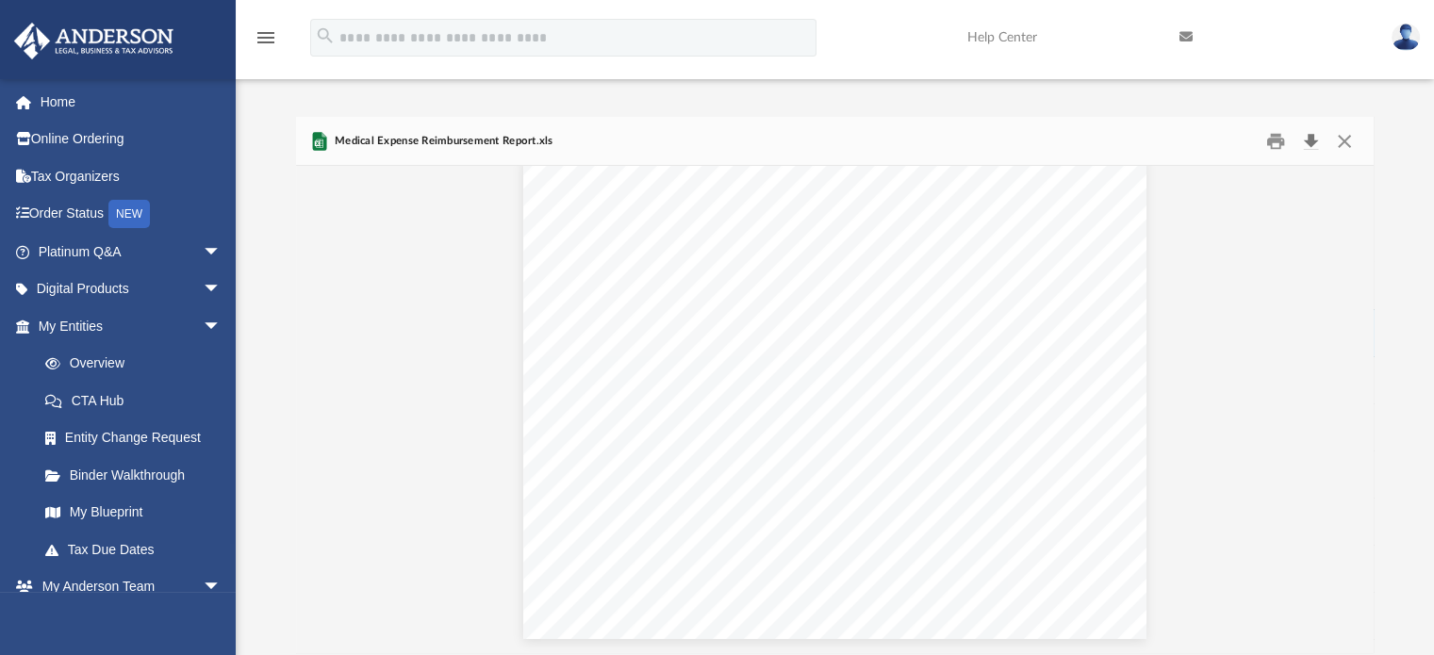
click at [811, 138] on button "Download" at bounding box center [1311, 140] width 34 height 29
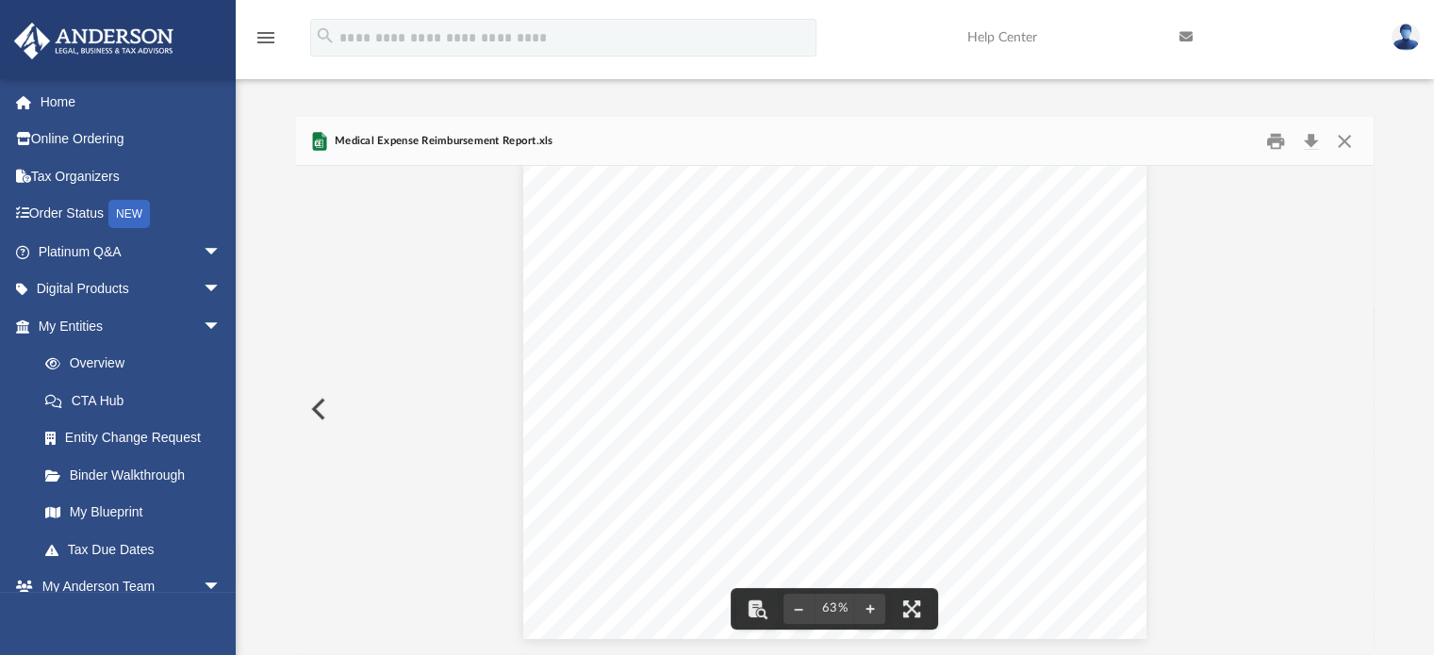
click at [811, 359] on div "Expense Reimbursement Report Medical Expense Reimbursement Request PURPOSE: OFF…" at bounding box center [834, 398] width 623 height 482
click at [811, 137] on button "Download" at bounding box center [1311, 140] width 34 height 29
click at [811, 139] on button "Download" at bounding box center [1311, 140] width 34 height 29
click at [811, 140] on button "Print" at bounding box center [1276, 140] width 38 height 29
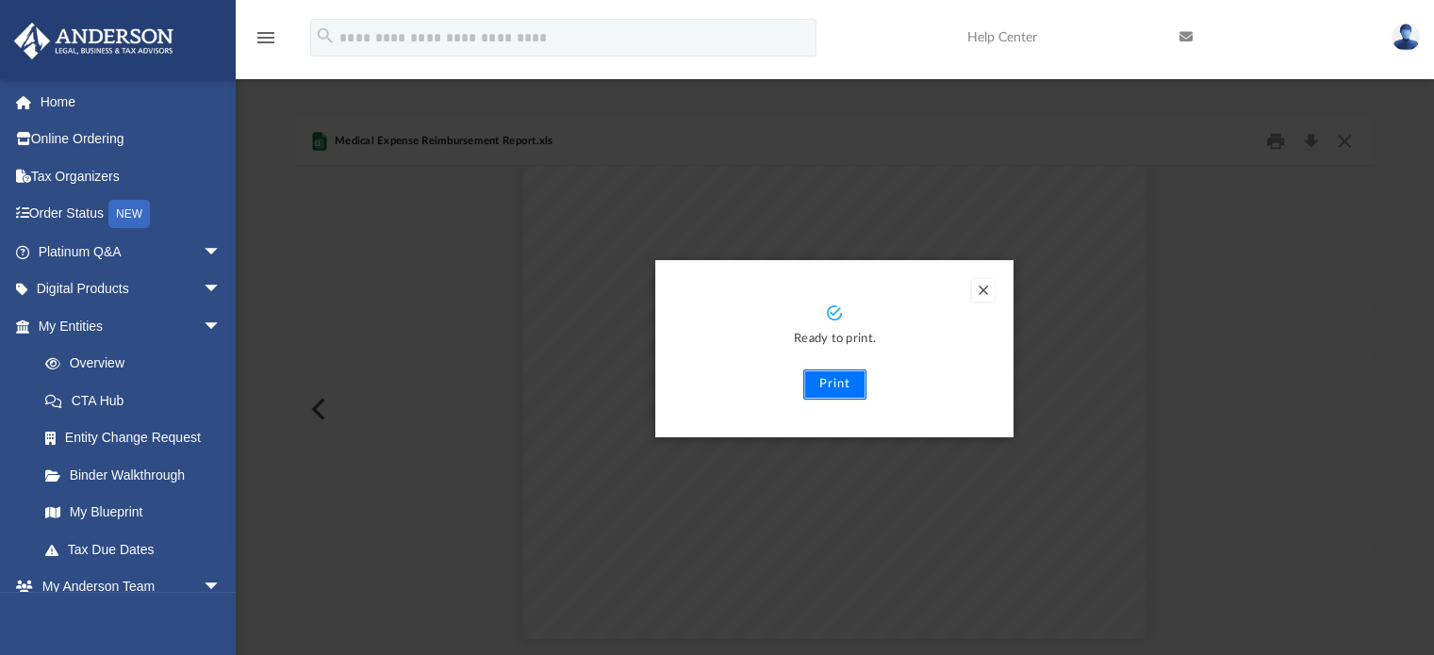
click at [811, 395] on button "Print" at bounding box center [834, 385] width 63 height 30
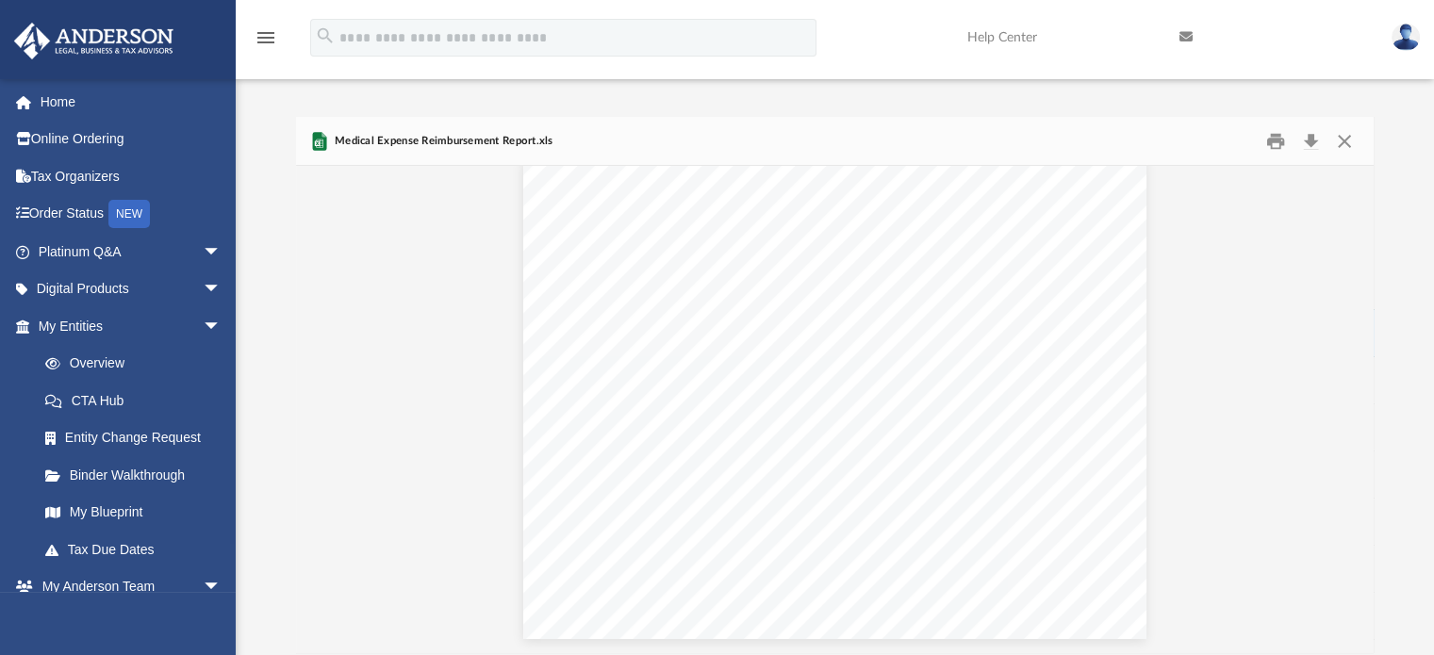
scroll to position [0, 0]
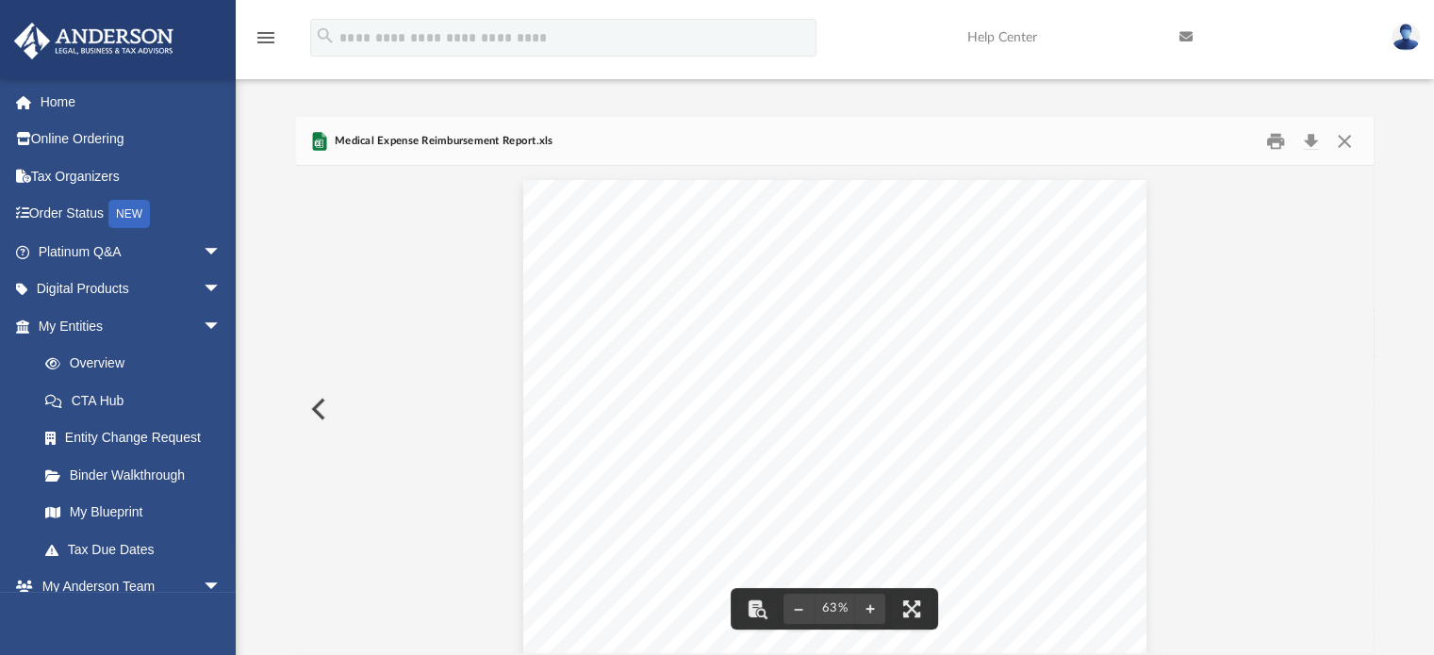
click at [305, 407] on button "Preview" at bounding box center [316, 409] width 41 height 53
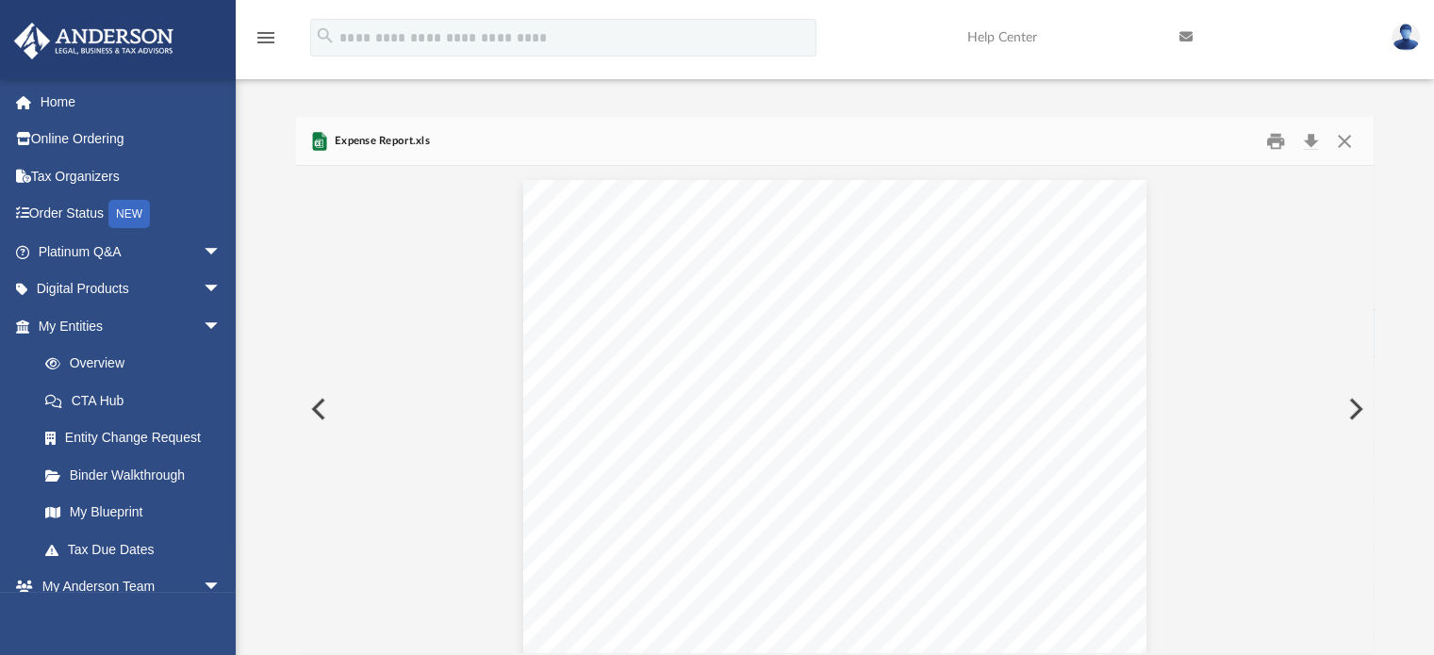
click at [306, 410] on button "Preview" at bounding box center [316, 409] width 41 height 53
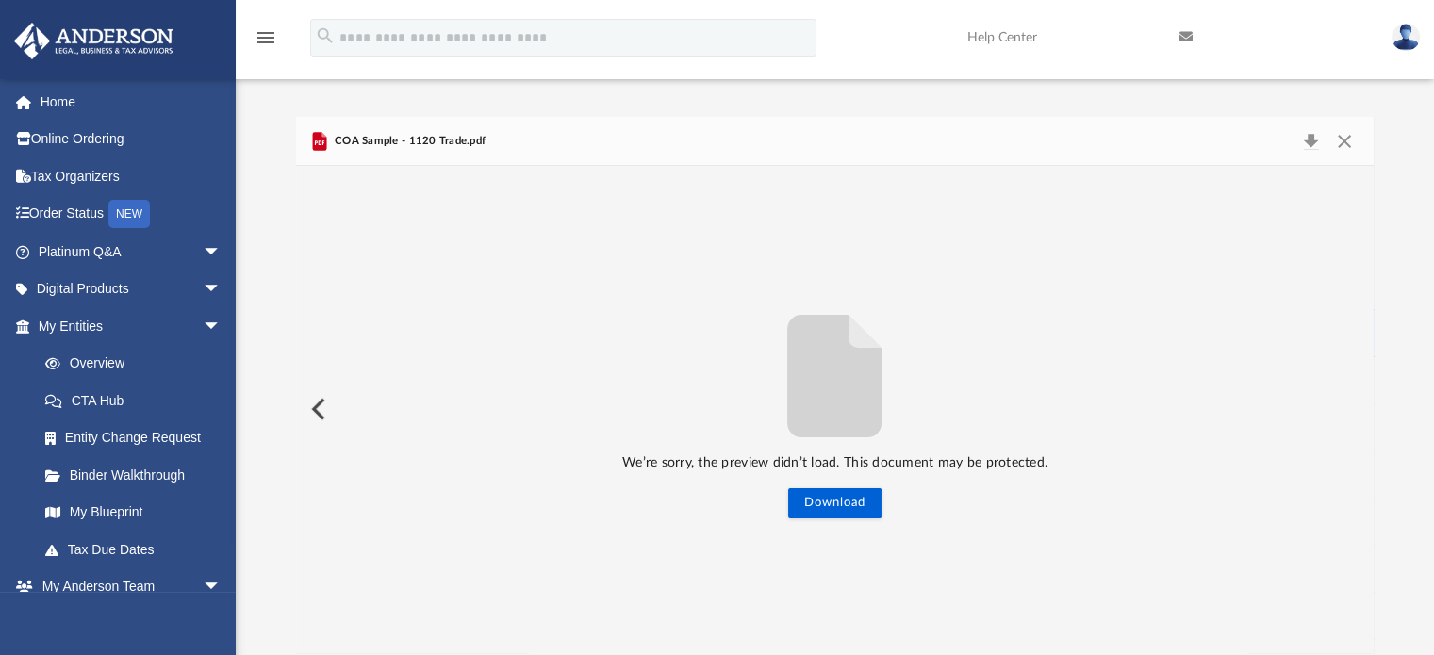
click at [306, 410] on button "Preview" at bounding box center [316, 409] width 41 height 53
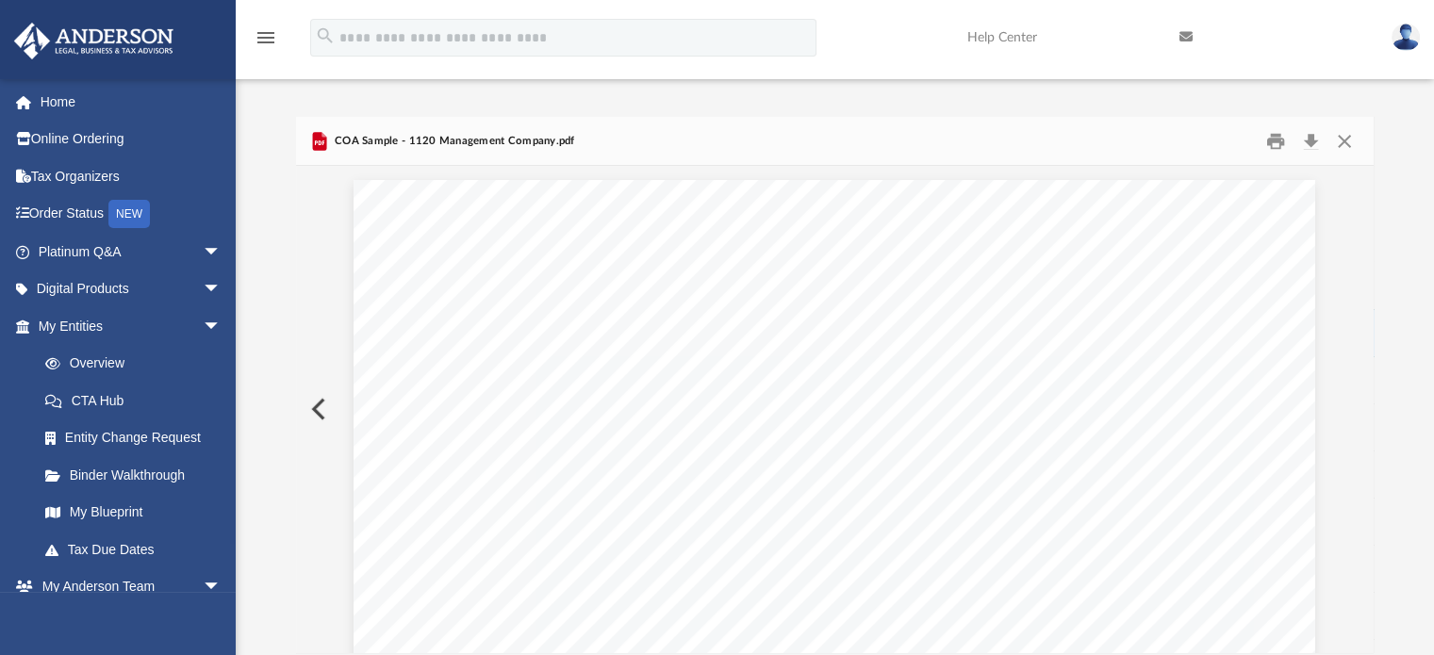
click at [306, 410] on button "Preview" at bounding box center [316, 409] width 41 height 53
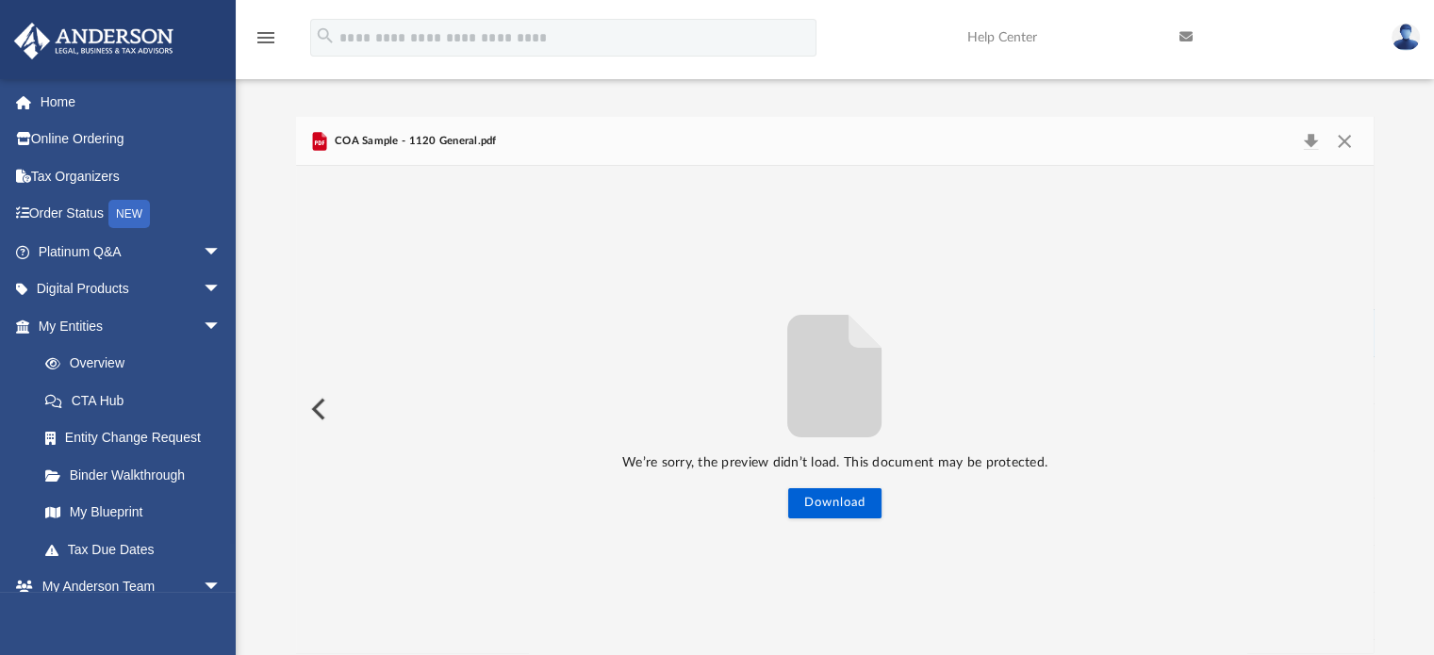
click at [306, 410] on button "Preview" at bounding box center [316, 409] width 41 height 53
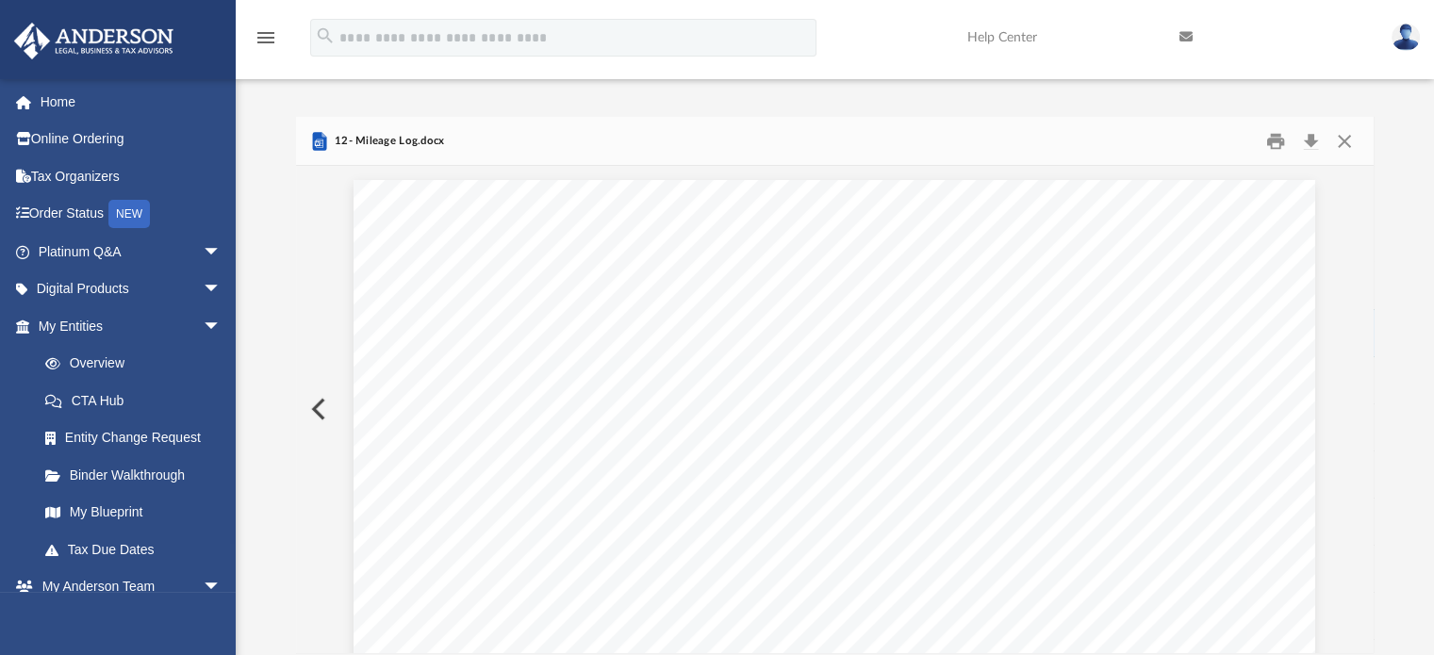
click at [306, 410] on button "Preview" at bounding box center [316, 409] width 41 height 53
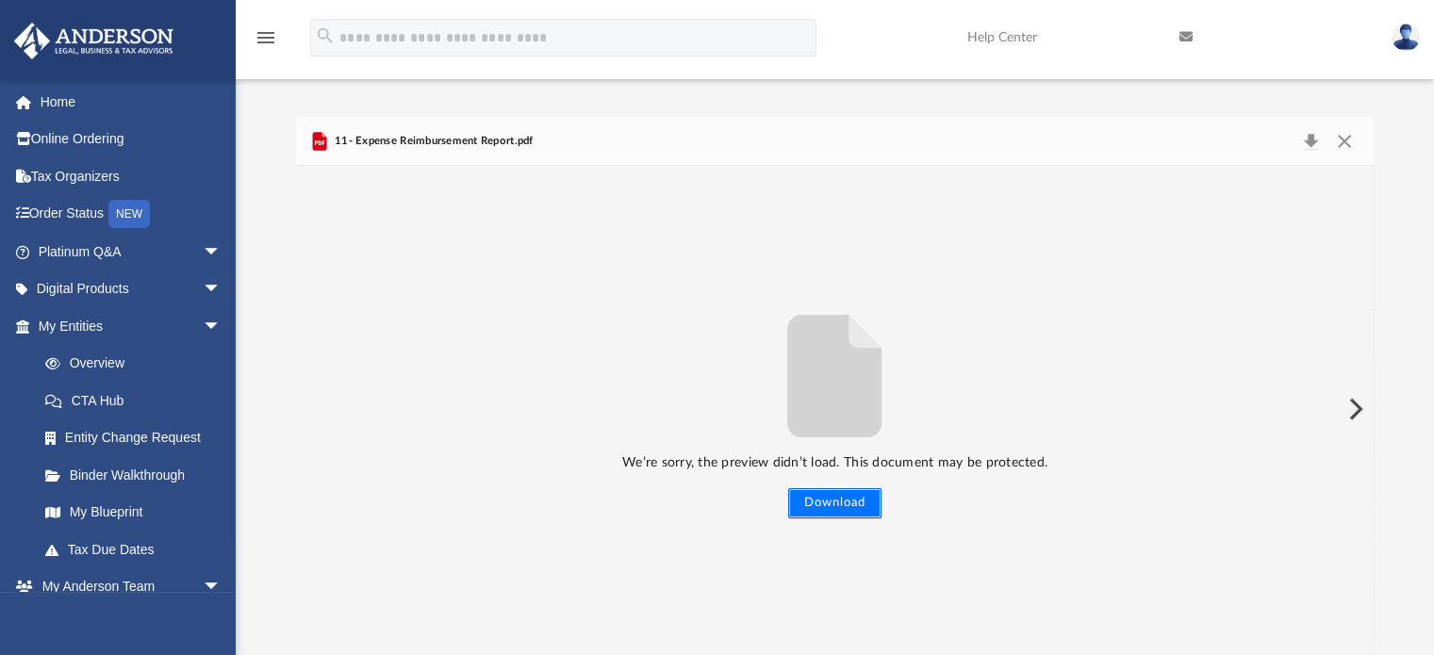
click at [811, 508] on button "Download" at bounding box center [834, 503] width 93 height 30
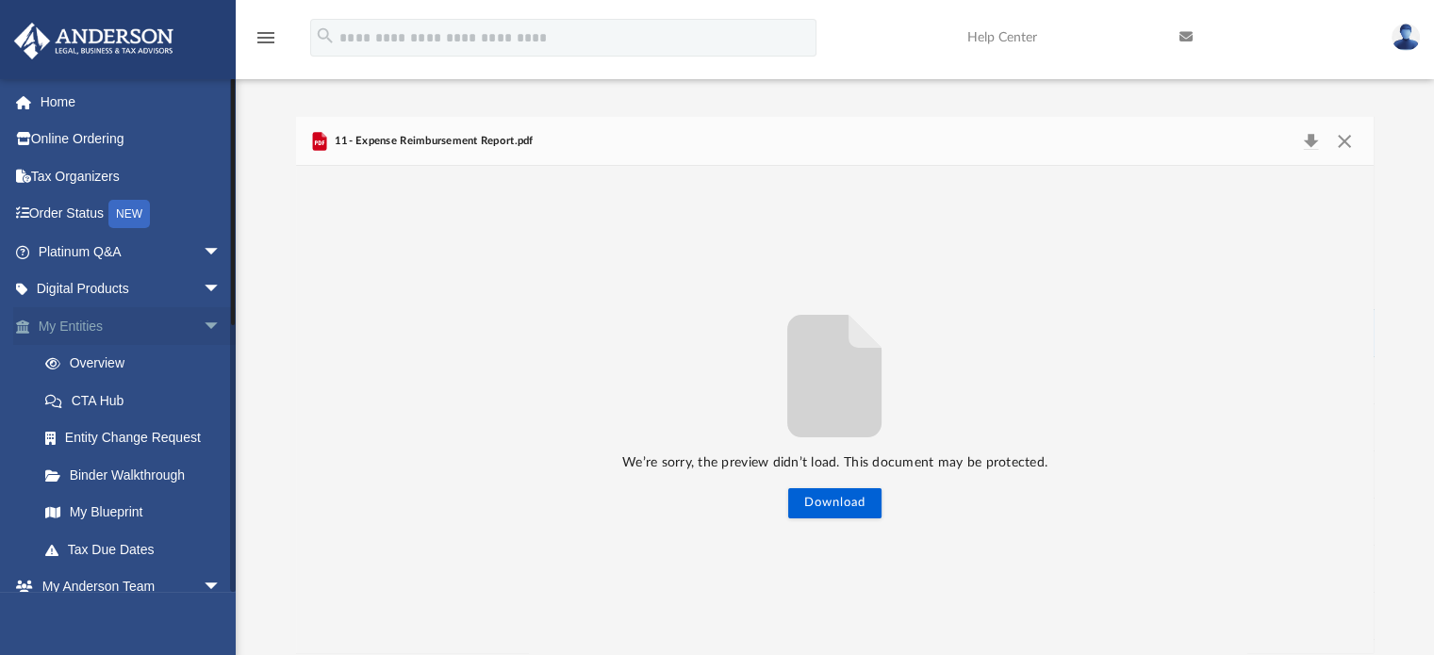
click at [203, 327] on span "arrow_drop_down" at bounding box center [222, 326] width 38 height 39
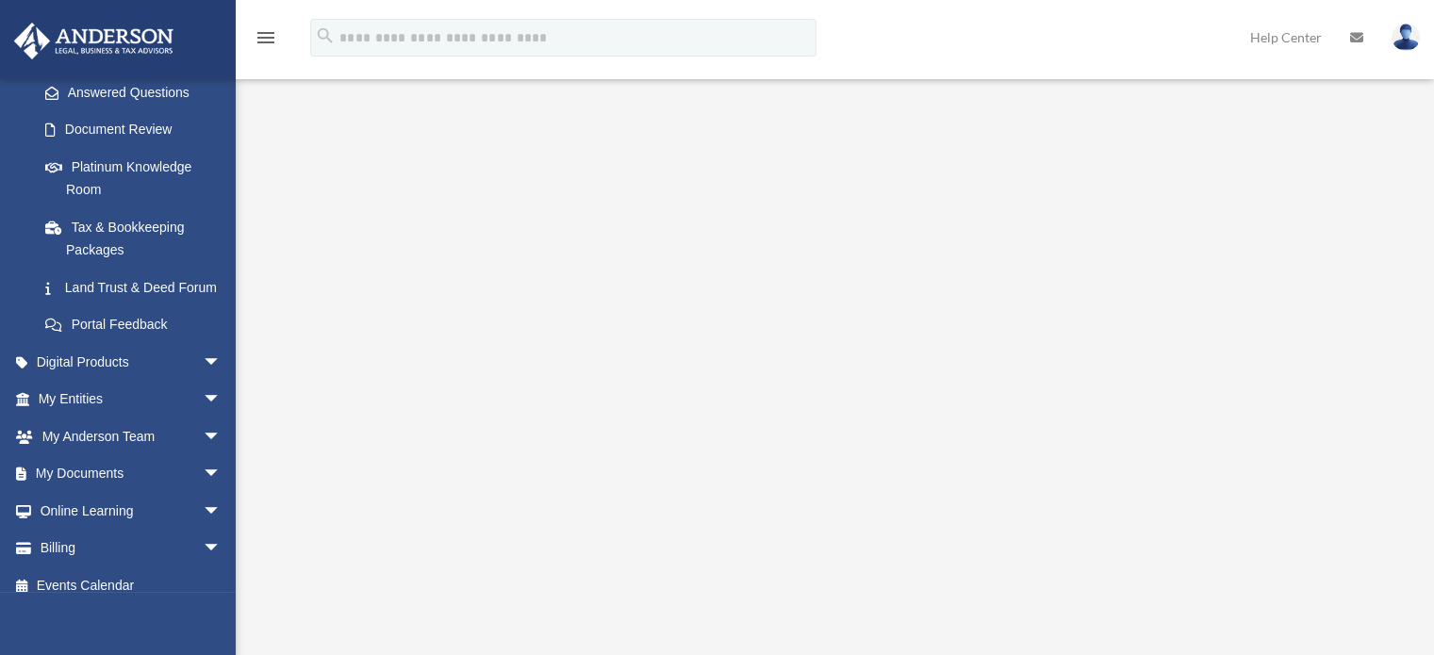
scroll to position [323, 0]
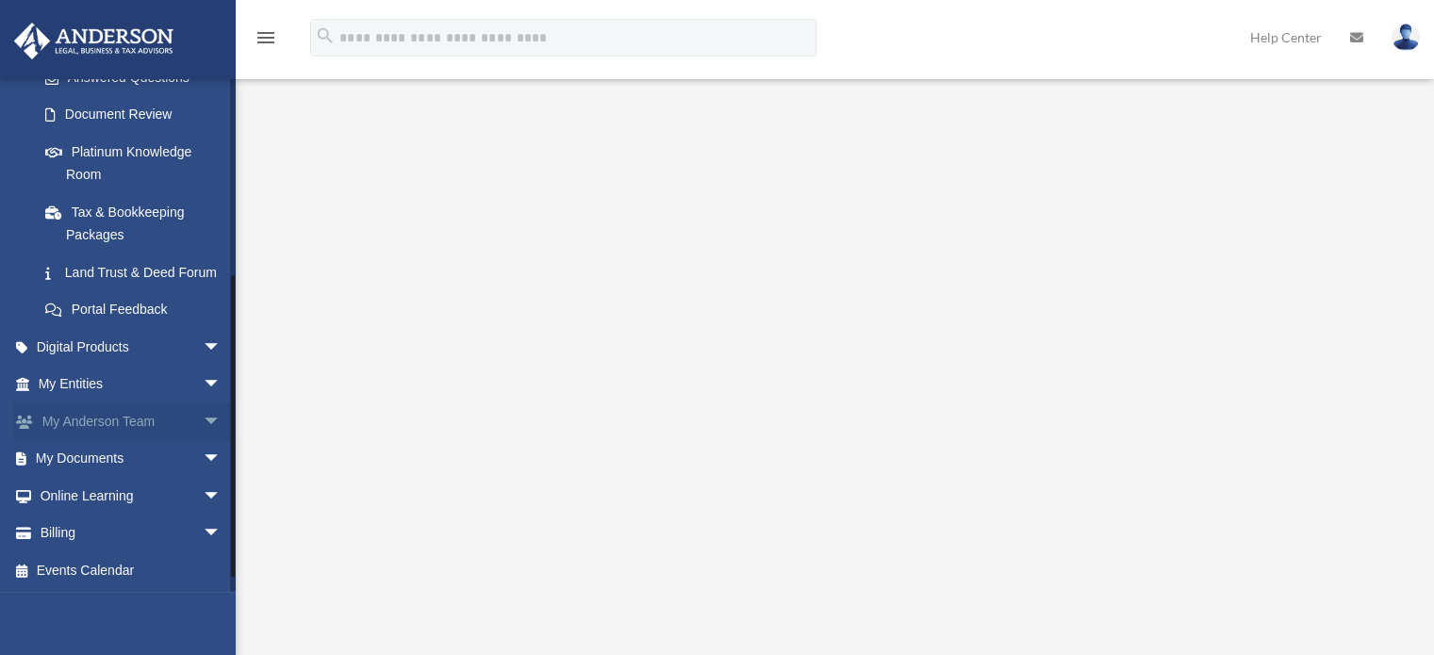
click at [180, 440] on link "My Anderson Team arrow_drop_down" at bounding box center [131, 422] width 237 height 38
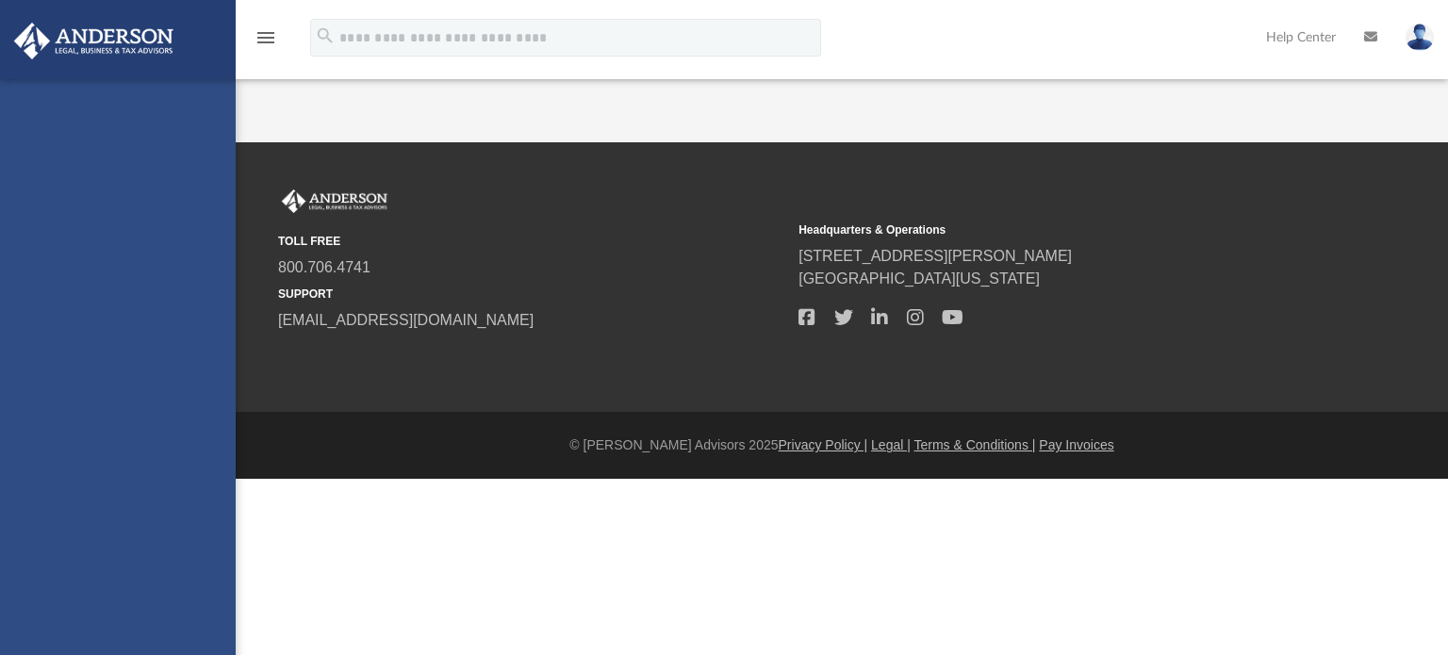
click at [129, 482] on div "doroathome2012@gmail.com Sign Out doroathome2012@gmail.com Home Online Ordering…" at bounding box center [118, 406] width 236 height 655
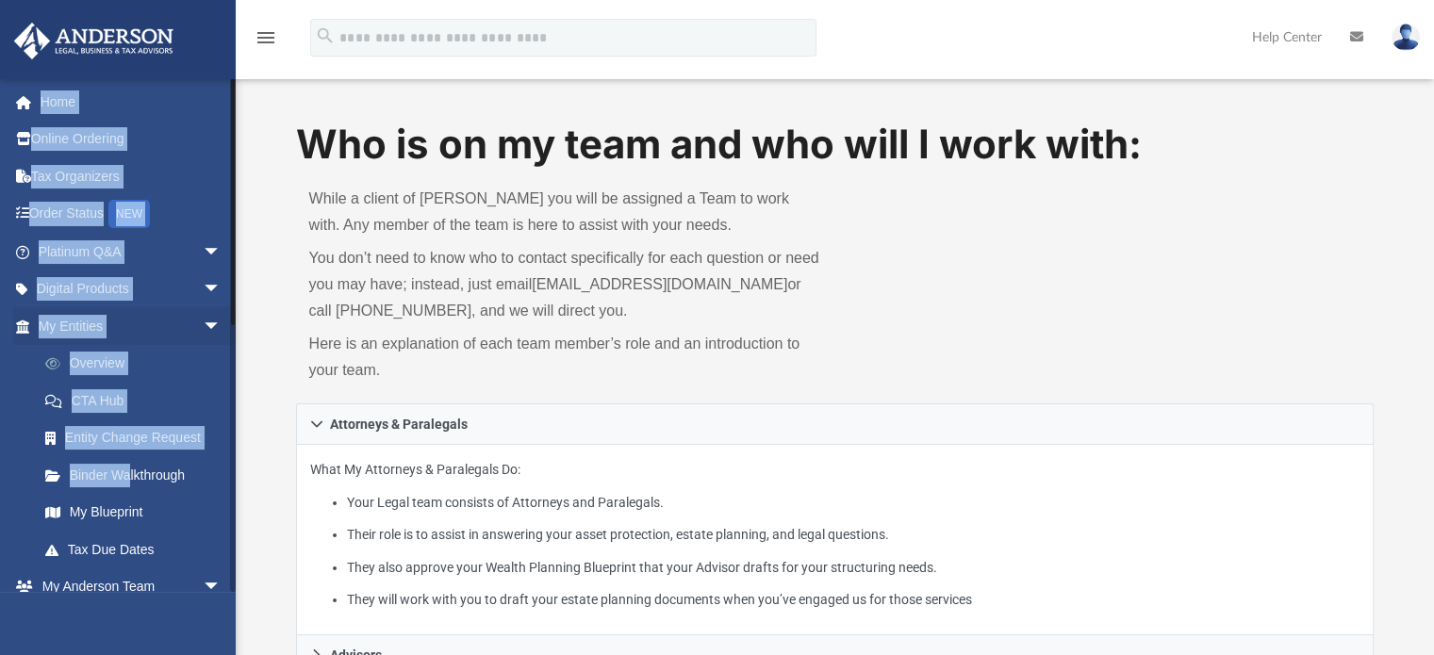
click at [171, 368] on link "Overview" at bounding box center [137, 364] width 223 height 38
click at [203, 318] on span "arrow_drop_down" at bounding box center [222, 326] width 38 height 39
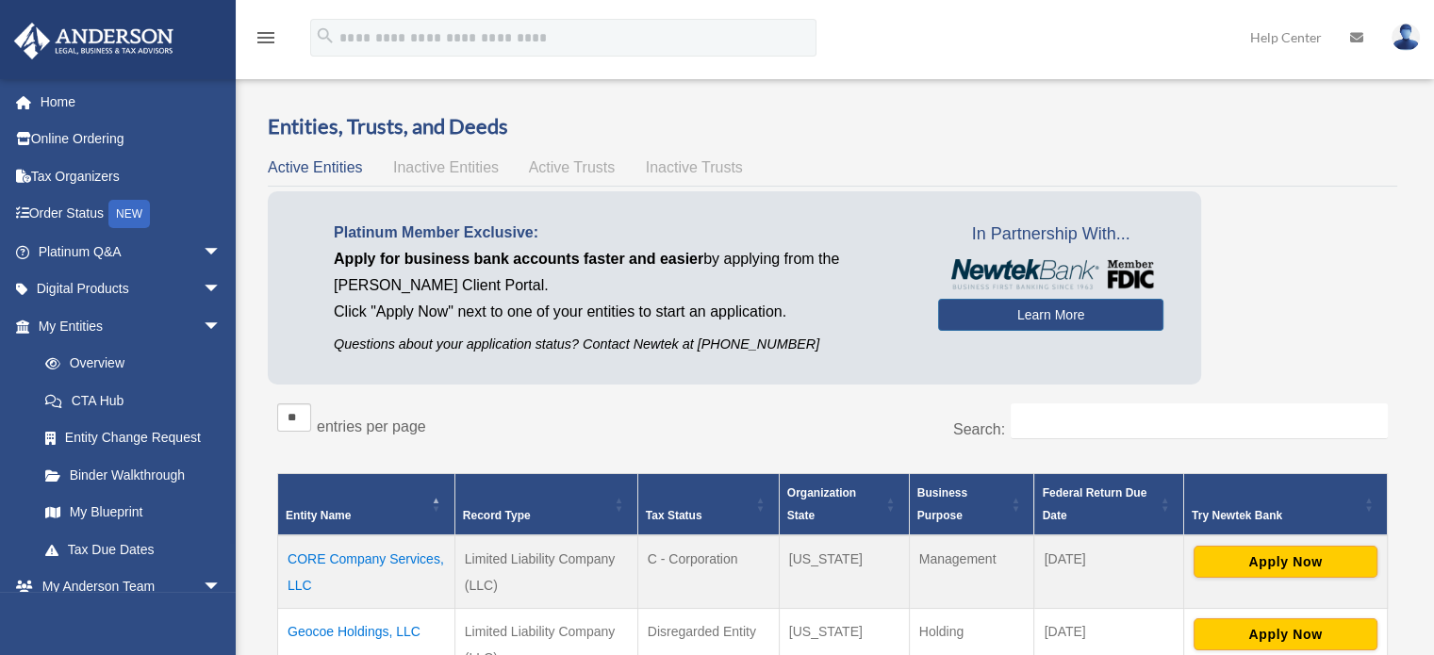
click at [371, 553] on td "CORE Company Services, LLC" at bounding box center [366, 572] width 177 height 74
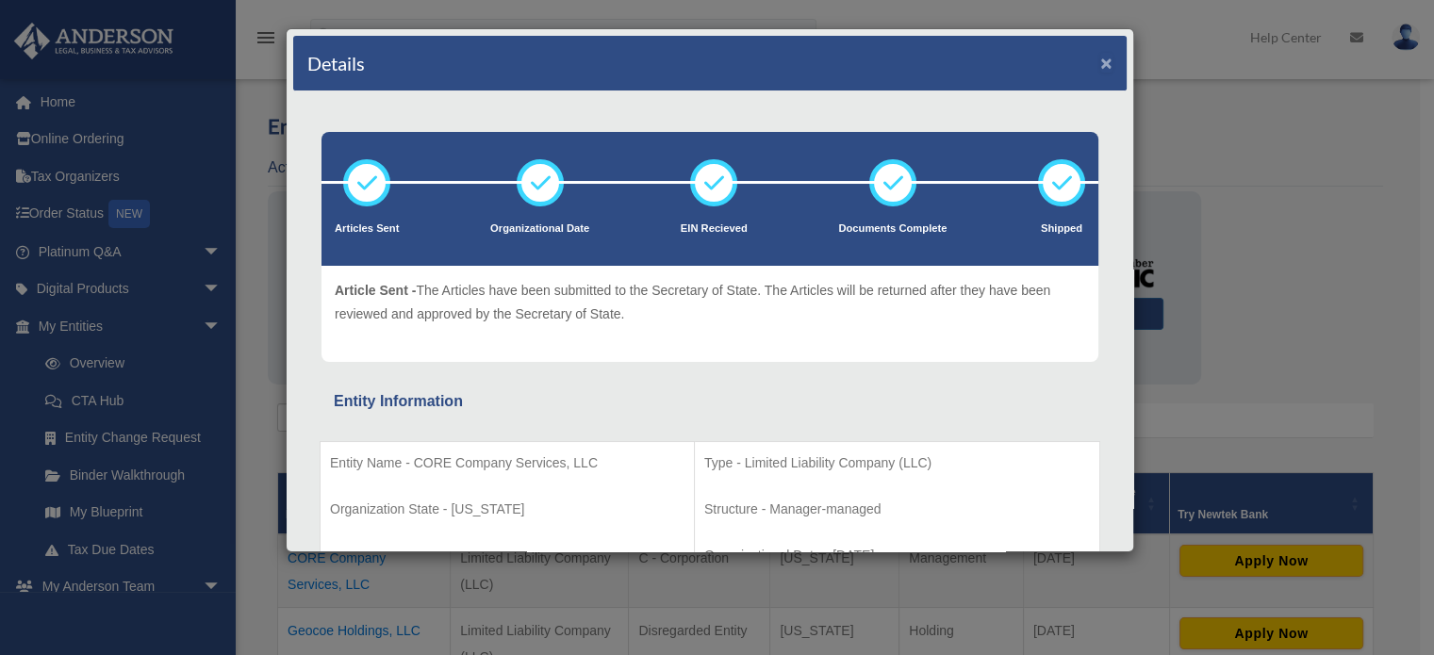
click at [1100, 54] on button "×" at bounding box center [1106, 63] width 12 height 20
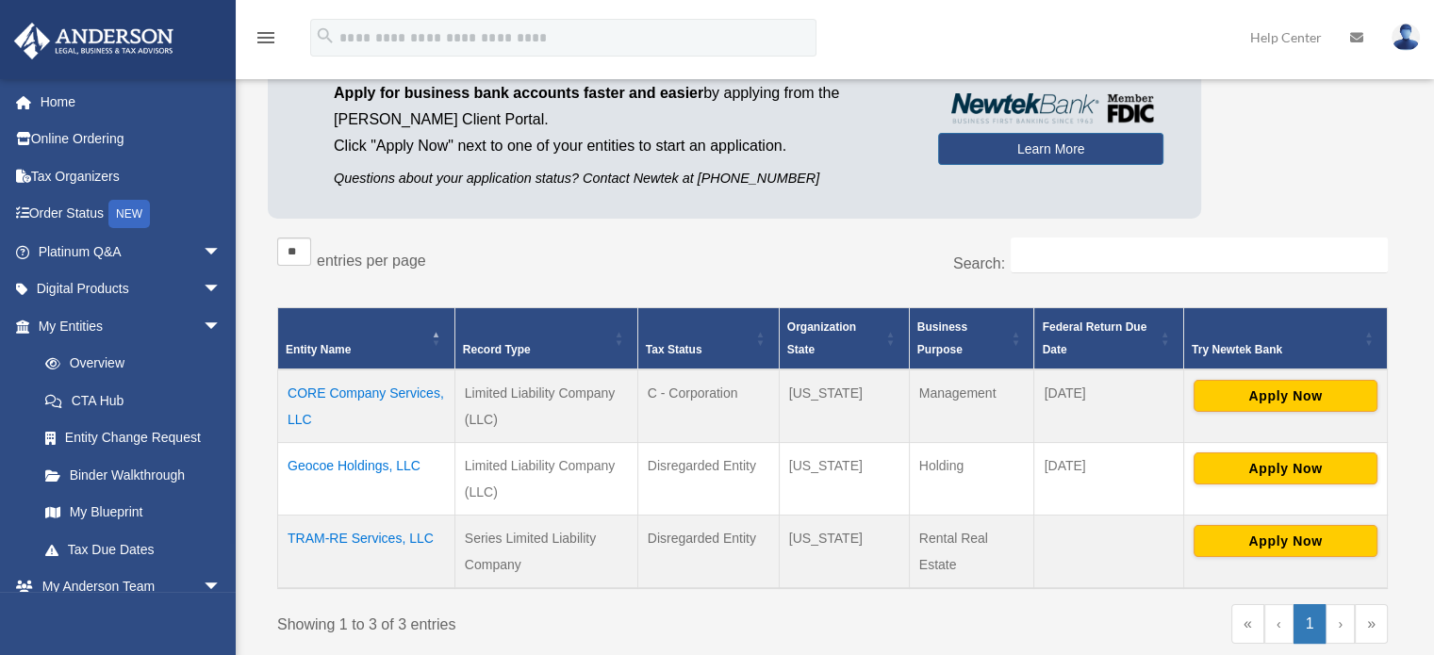
scroll to position [328, 0]
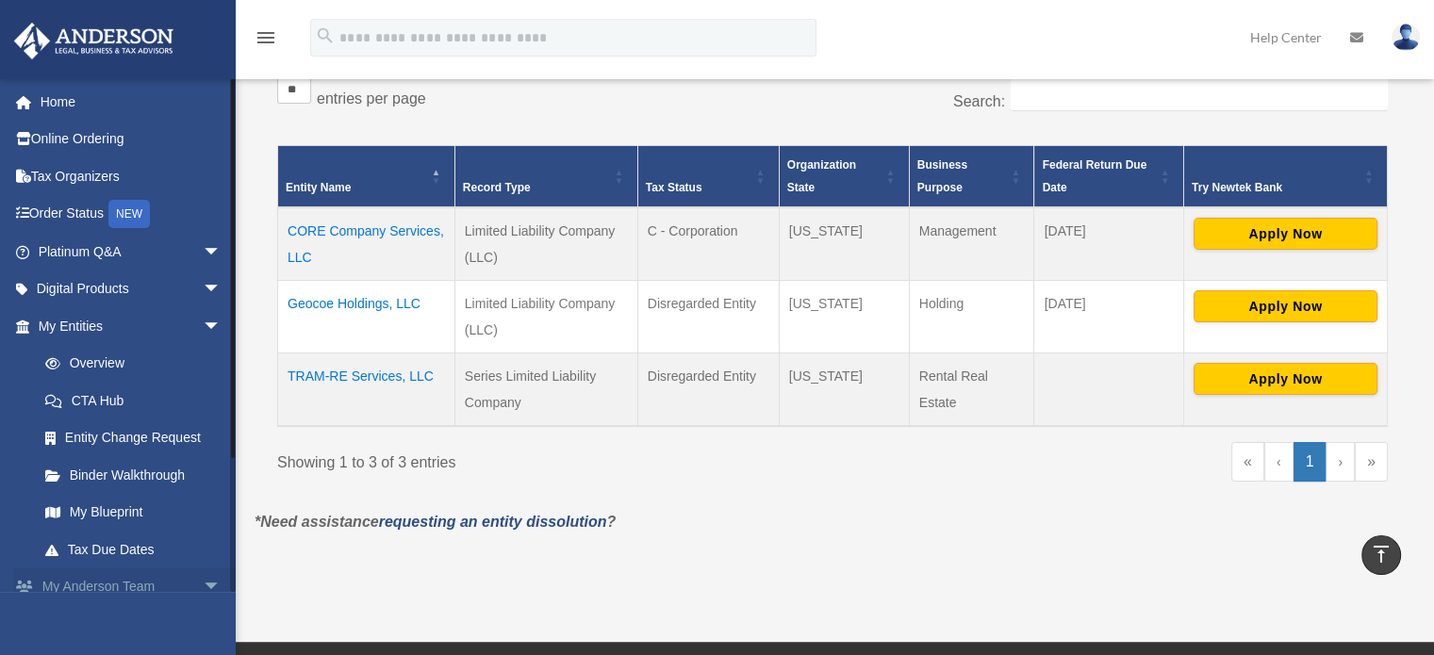
click at [203, 588] on span "arrow_drop_down" at bounding box center [222, 587] width 38 height 39
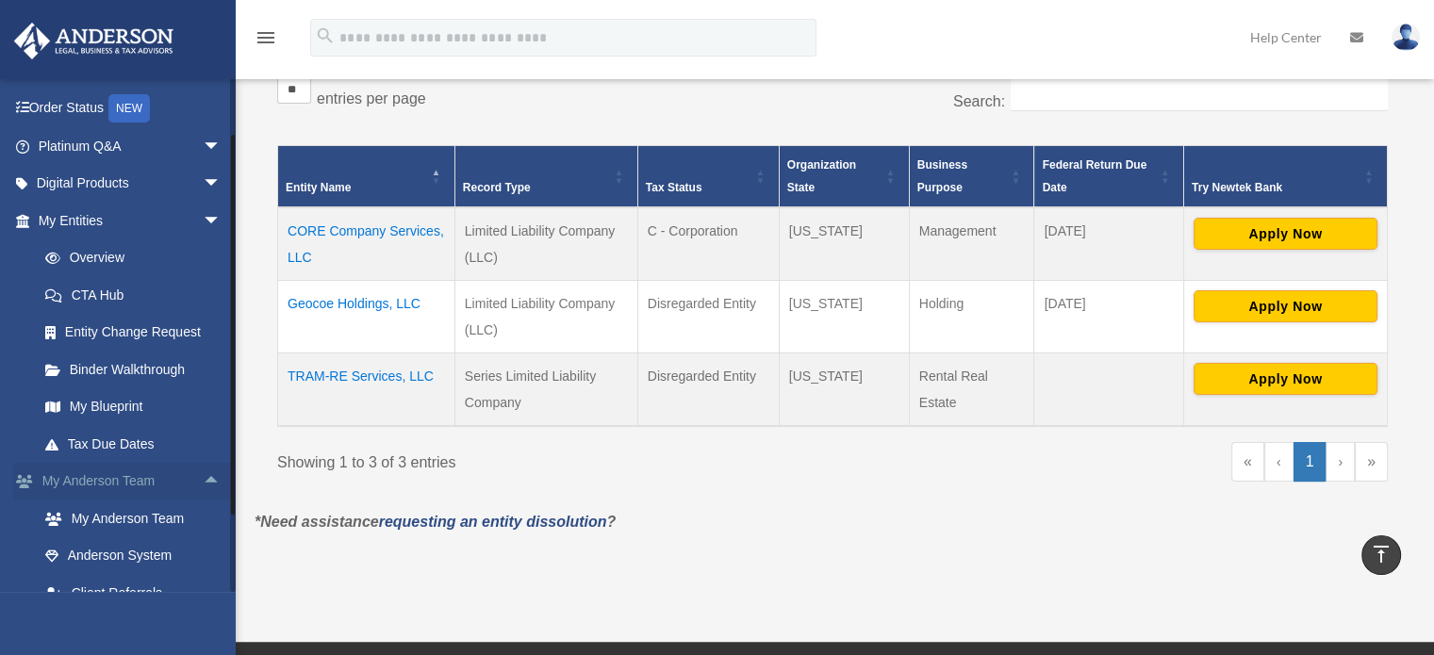
scroll to position [278, 0]
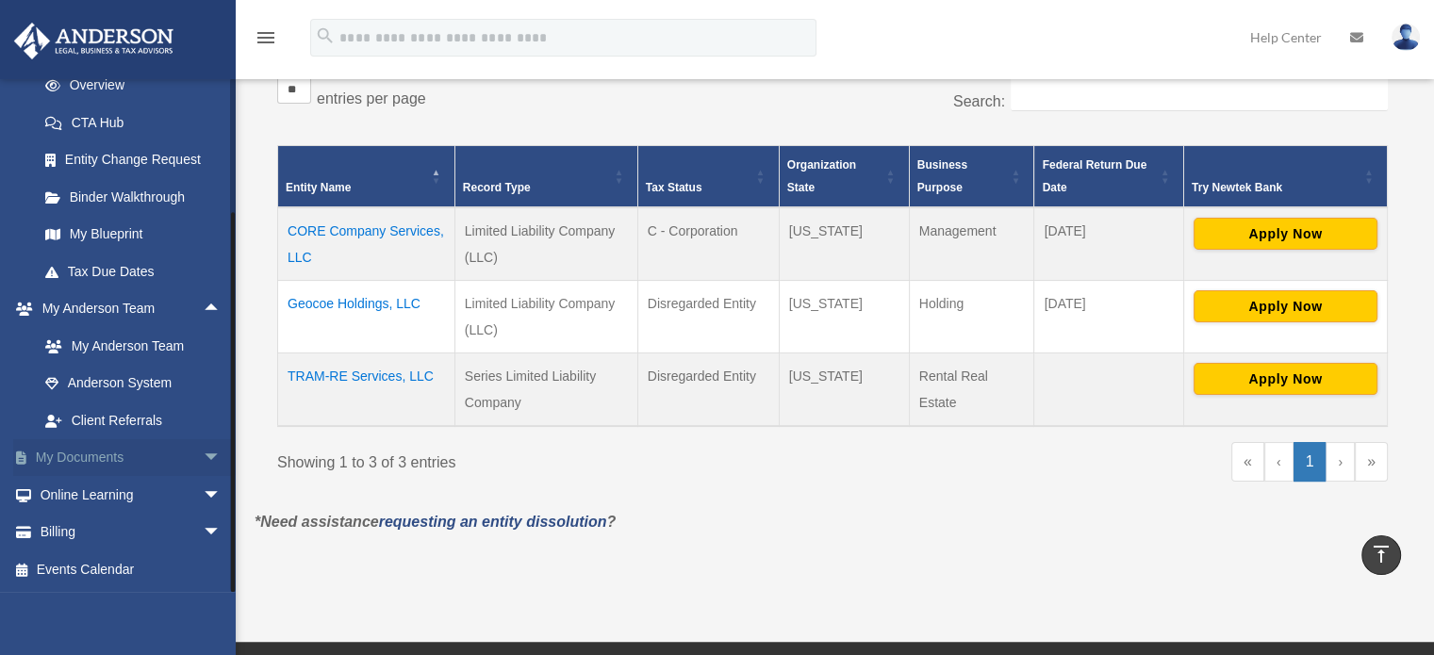
click at [205, 463] on span "arrow_drop_down" at bounding box center [222, 458] width 38 height 39
click at [90, 487] on link "Box" at bounding box center [137, 495] width 223 height 38
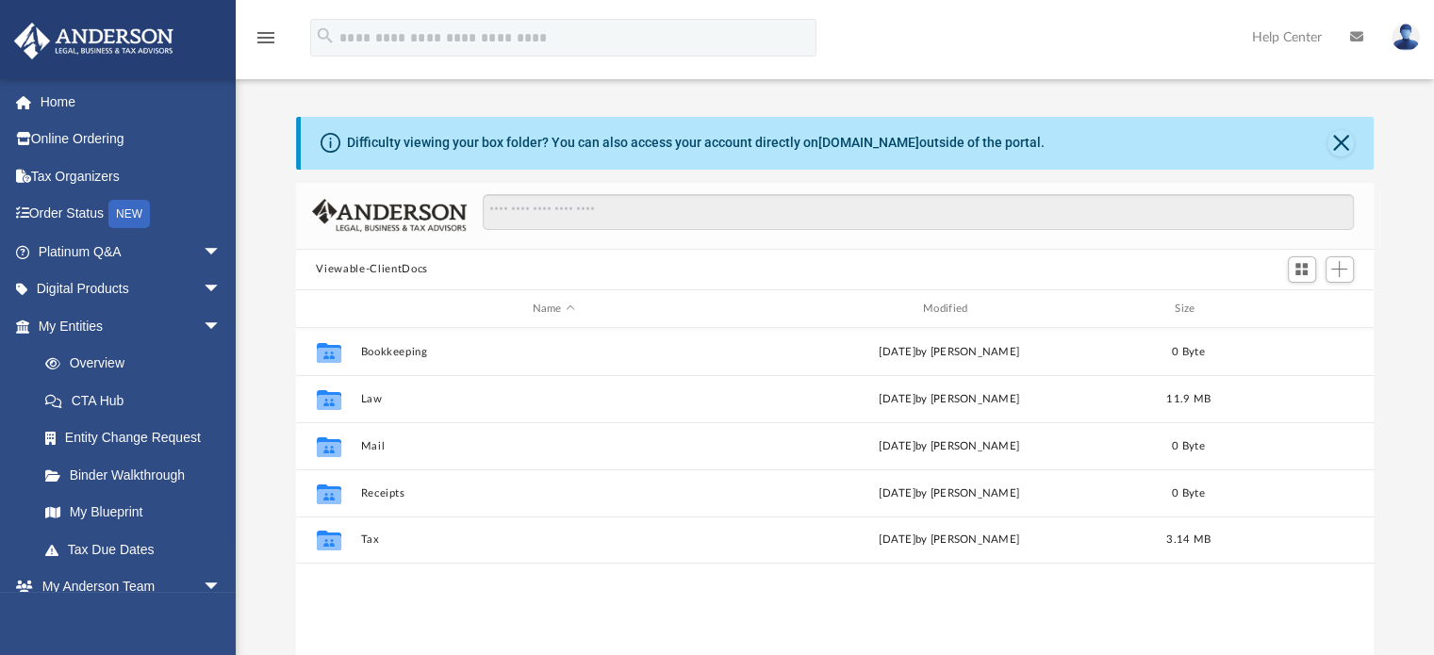
scroll to position [414, 1063]
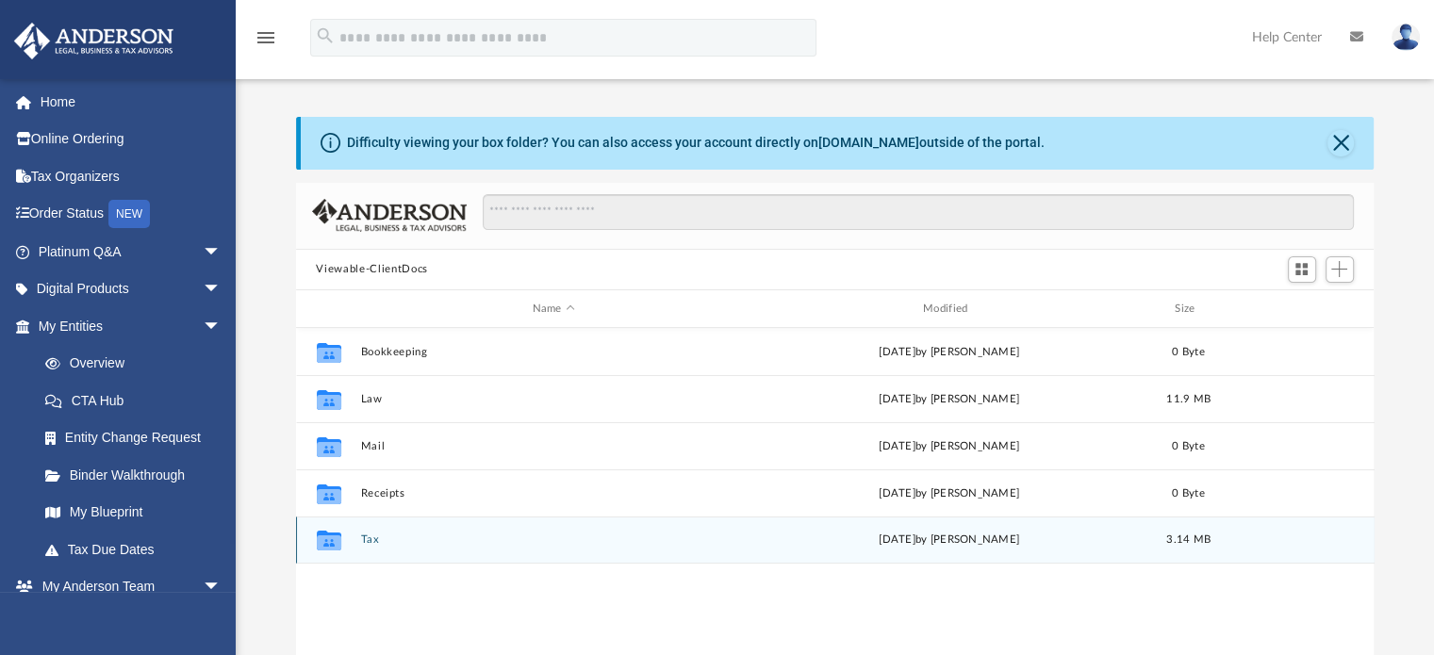
click at [332, 538] on icon "grid" at bounding box center [328, 542] width 25 height 15
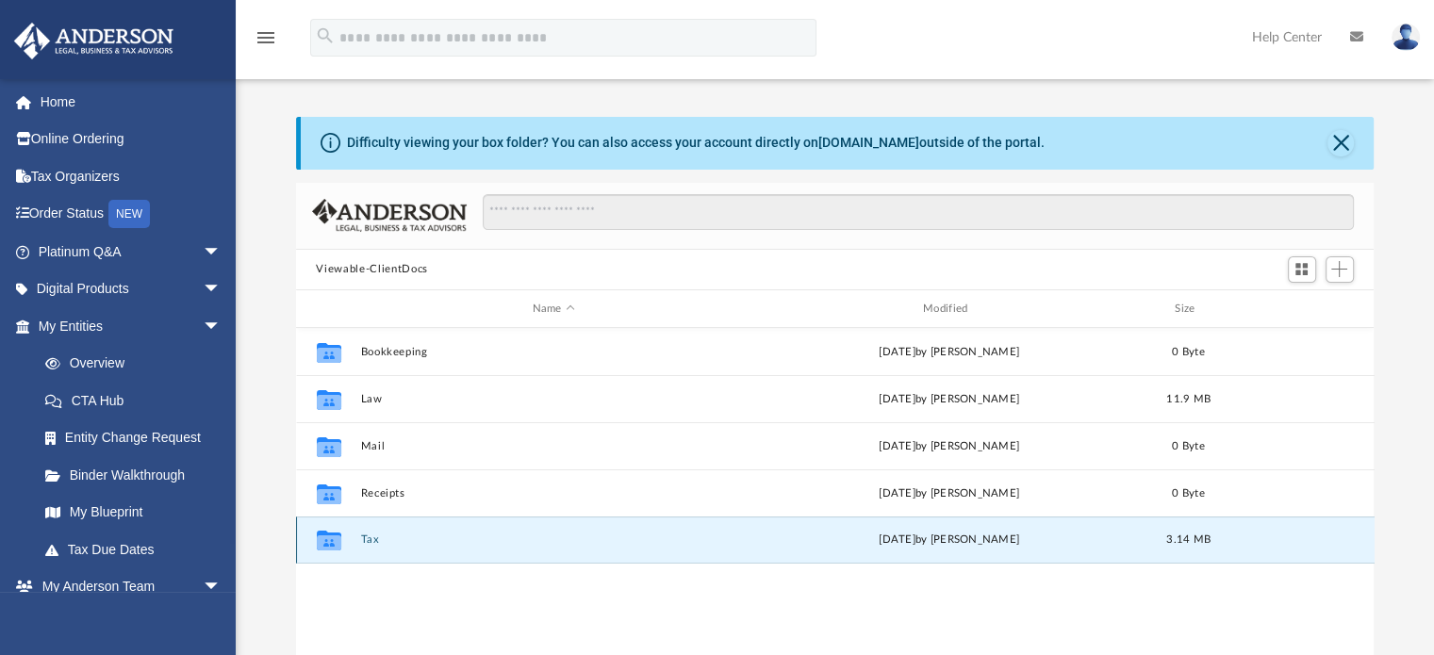
click at [370, 534] on button "Tax" at bounding box center [553, 540] width 386 height 12
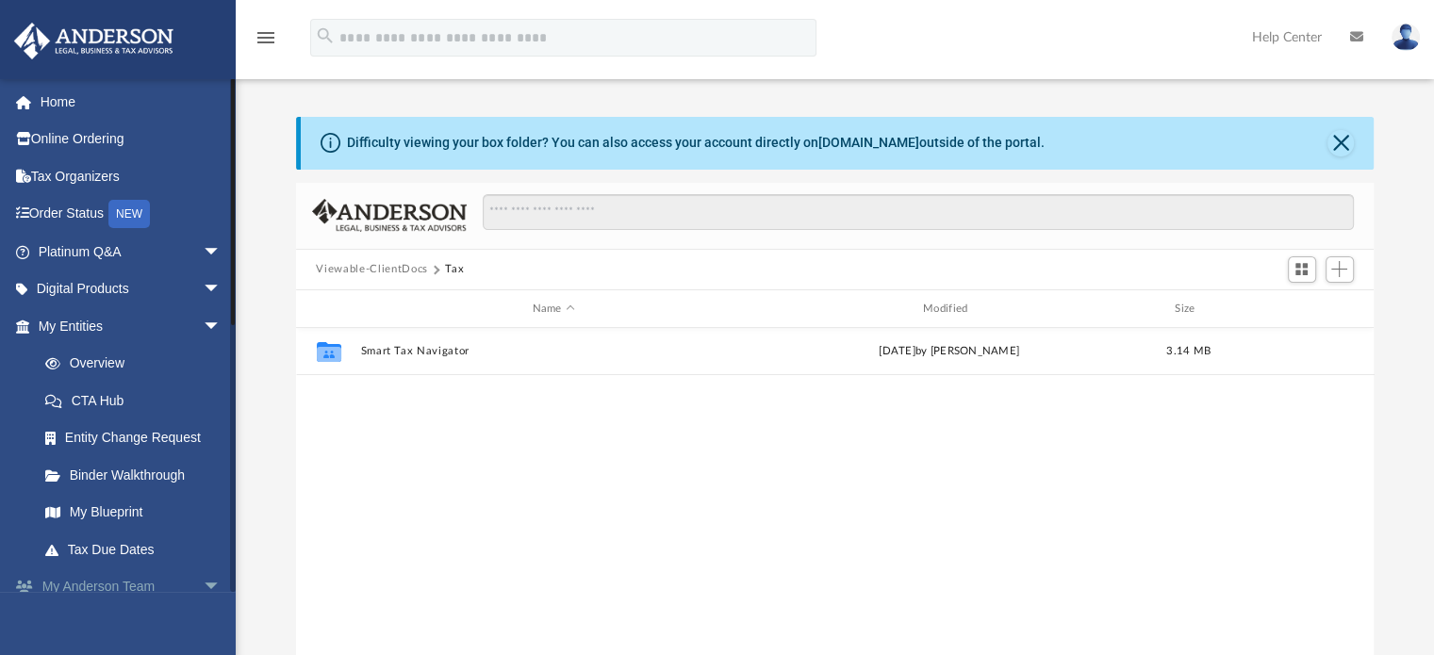
click at [203, 575] on span "arrow_drop_down" at bounding box center [222, 587] width 38 height 39
click at [203, 323] on span "arrow_drop_down" at bounding box center [222, 326] width 38 height 39
click at [73, 439] on link "Box" at bounding box center [137, 438] width 223 height 38
click at [74, 436] on link "Box" at bounding box center [137, 438] width 223 height 38
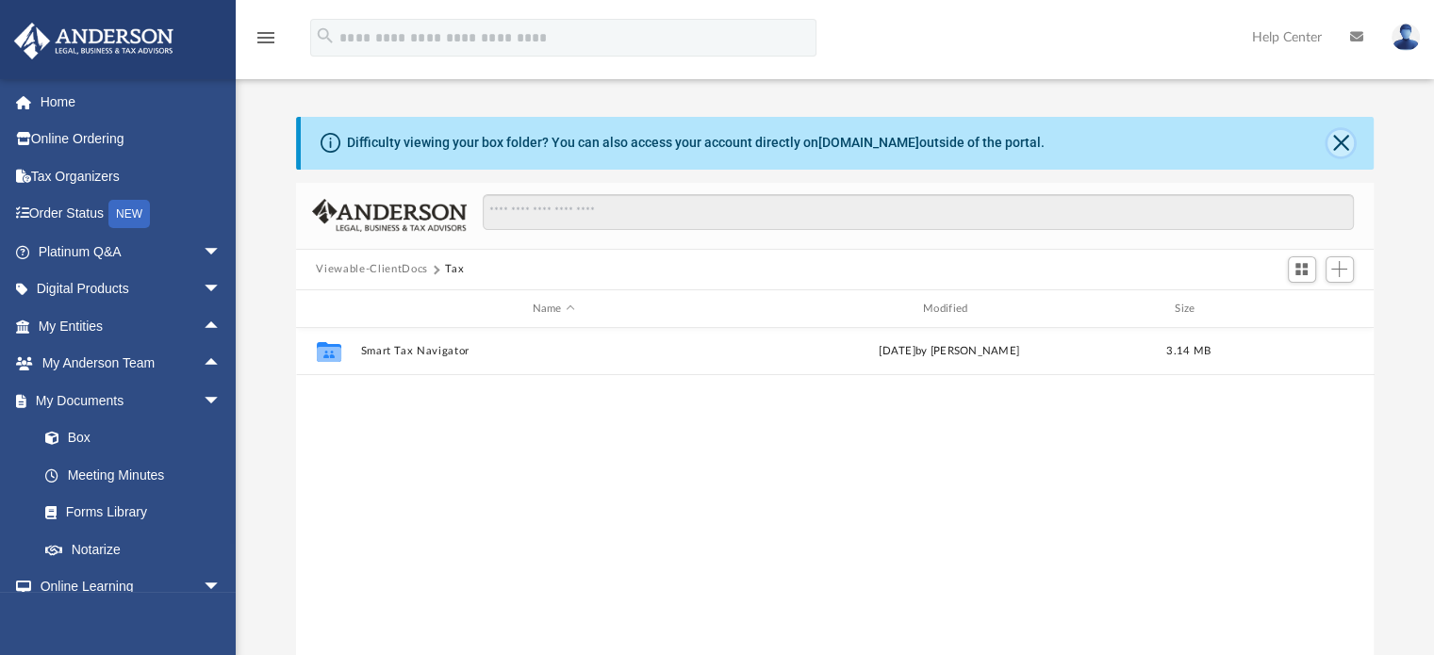
click at [1337, 143] on button "Close" at bounding box center [1340, 143] width 26 height 26
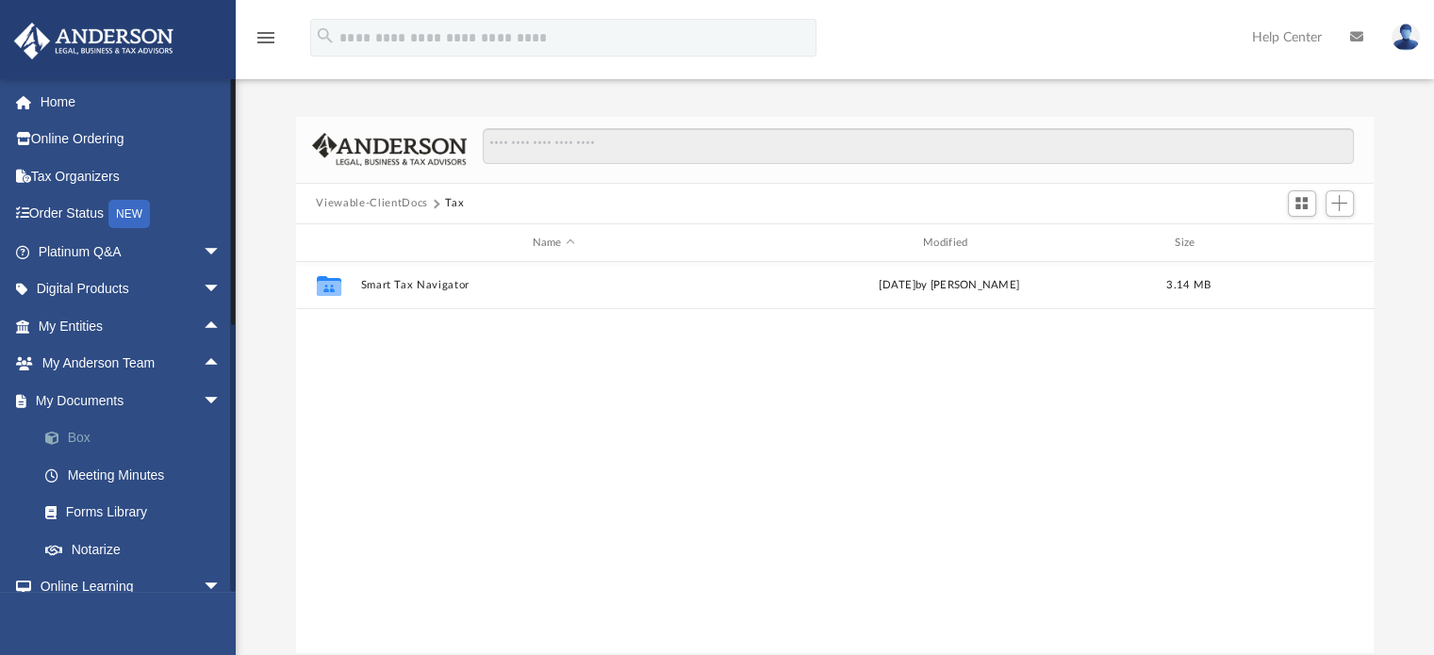
click at [78, 435] on link "Box" at bounding box center [137, 438] width 223 height 38
click at [204, 398] on span "arrow_drop_down" at bounding box center [222, 401] width 38 height 39
click at [212, 393] on span "arrow_drop_up" at bounding box center [222, 401] width 38 height 39
click at [70, 443] on link "Box" at bounding box center [137, 438] width 223 height 38
